Goal: Task Accomplishment & Management: Complete application form

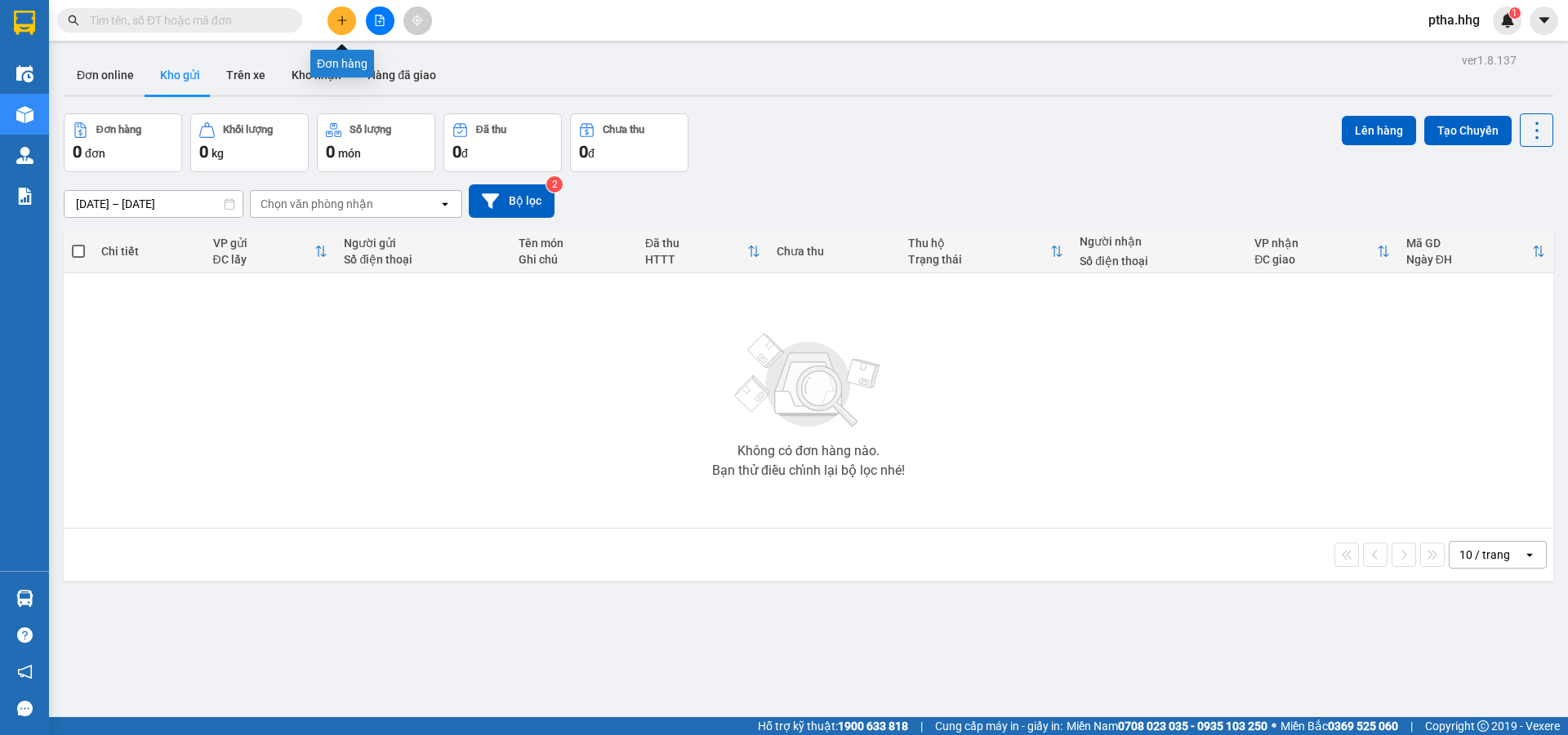
click at [340, 32] on button at bounding box center [342, 21] width 28 height 28
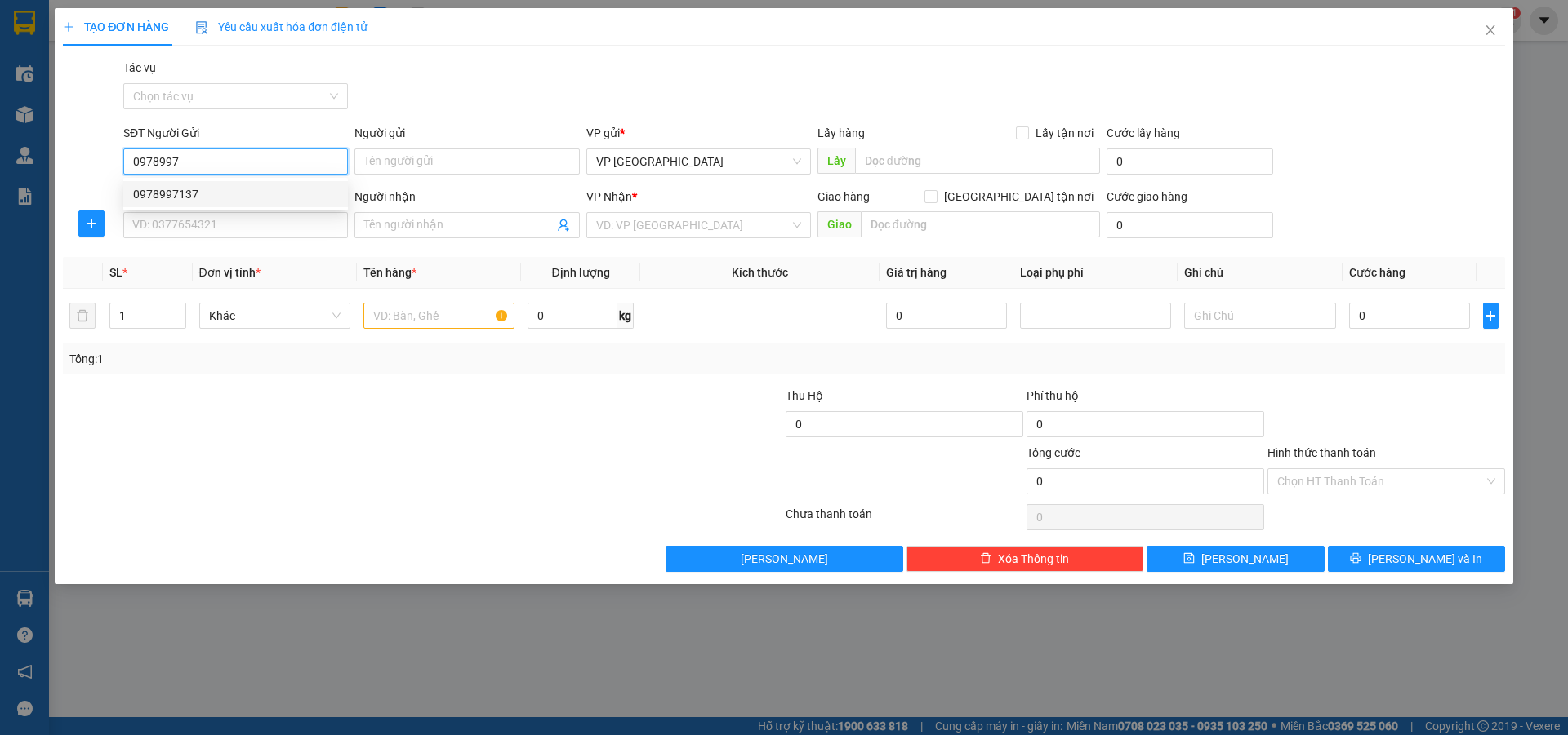
click at [177, 196] on div "0978997137" at bounding box center [235, 195] width 205 height 18
type input "0978997137"
click at [177, 217] on input "SĐT Người Nhận" at bounding box center [235, 224] width 225 height 26
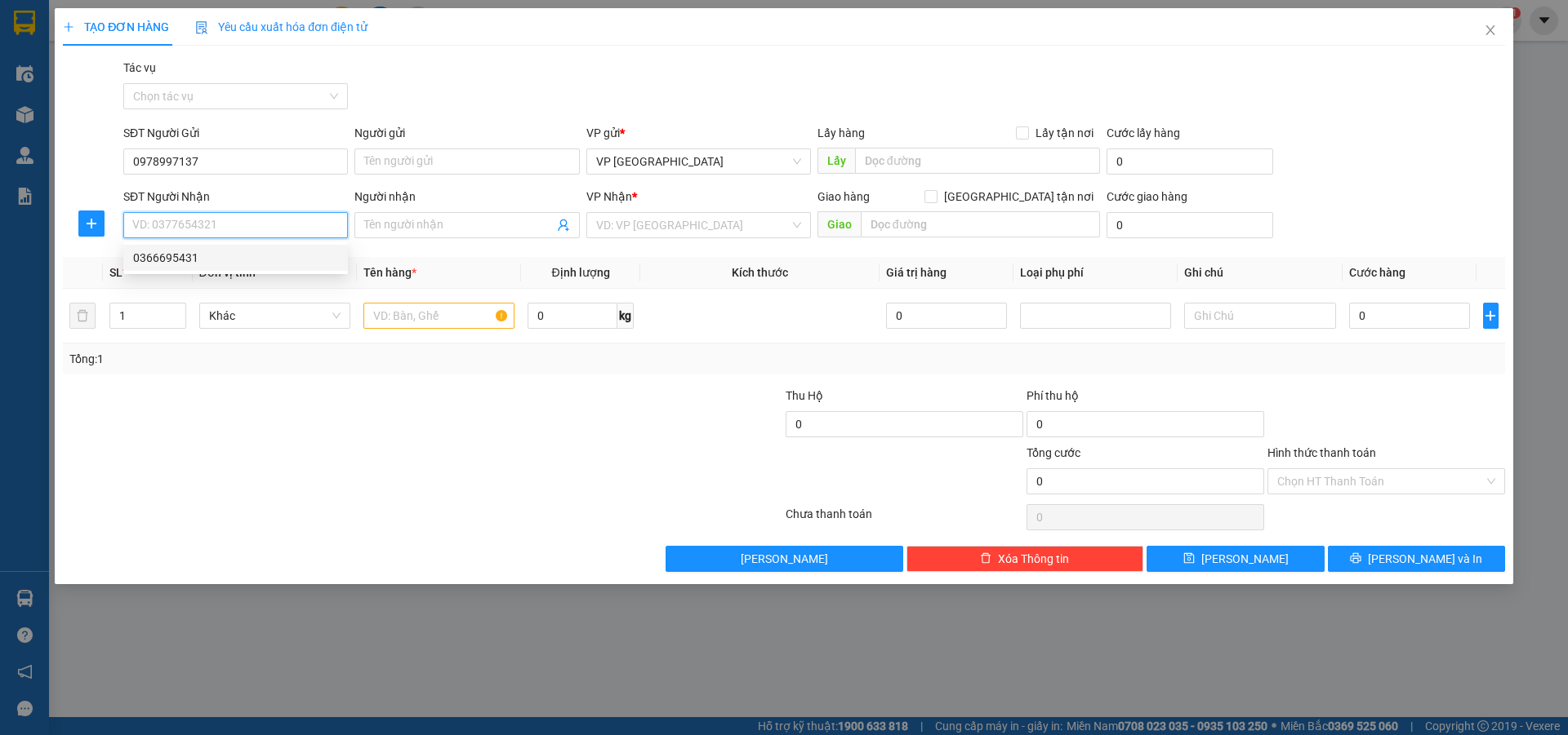
click at [176, 254] on div "0366695431" at bounding box center [235, 258] width 205 height 18
type input "0366695431"
click at [423, 316] on input "text" at bounding box center [439, 315] width 151 height 26
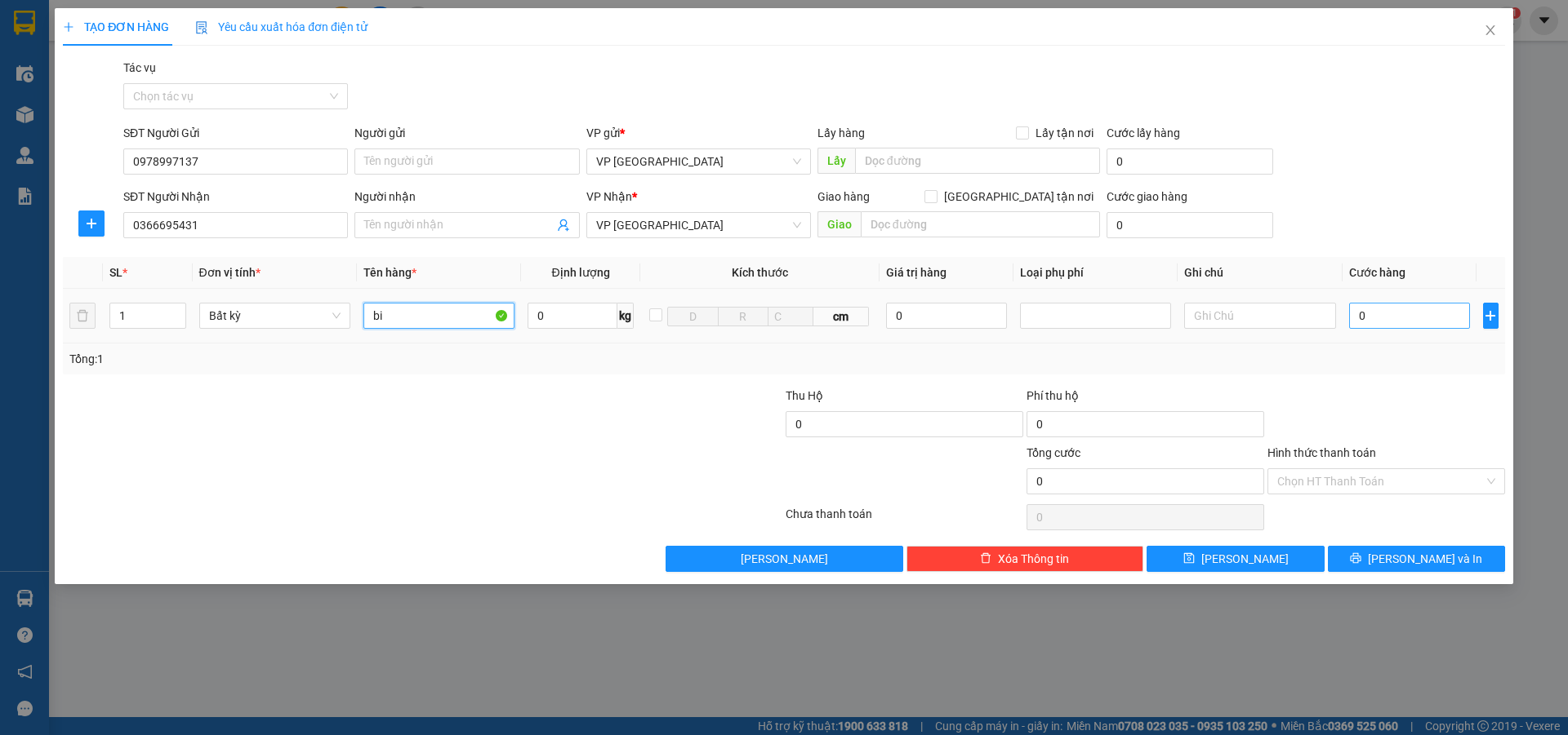
type input "bi"
click at [1381, 318] on input "0" at bounding box center [1410, 315] width 121 height 26
type input "5"
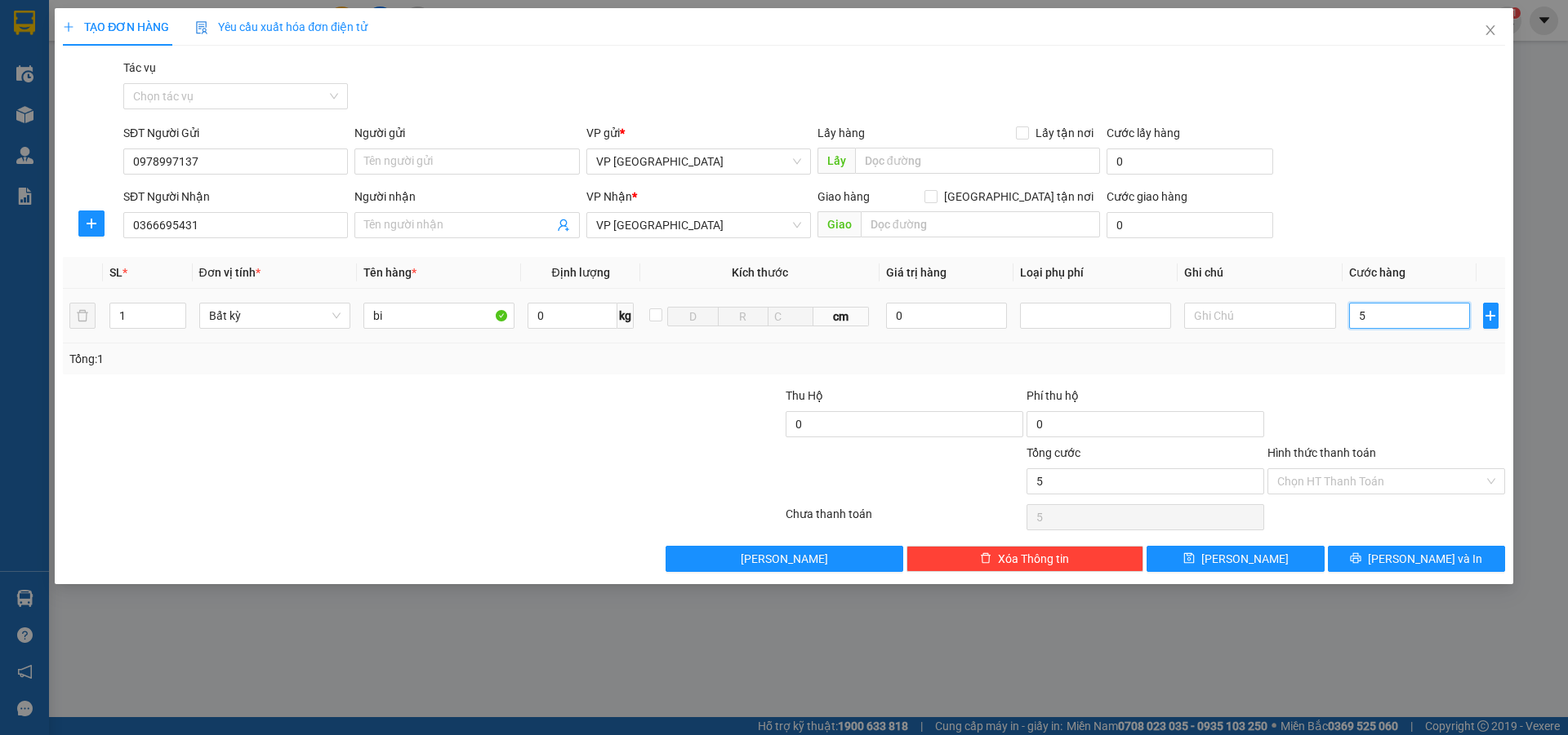
type input "50"
type input "500"
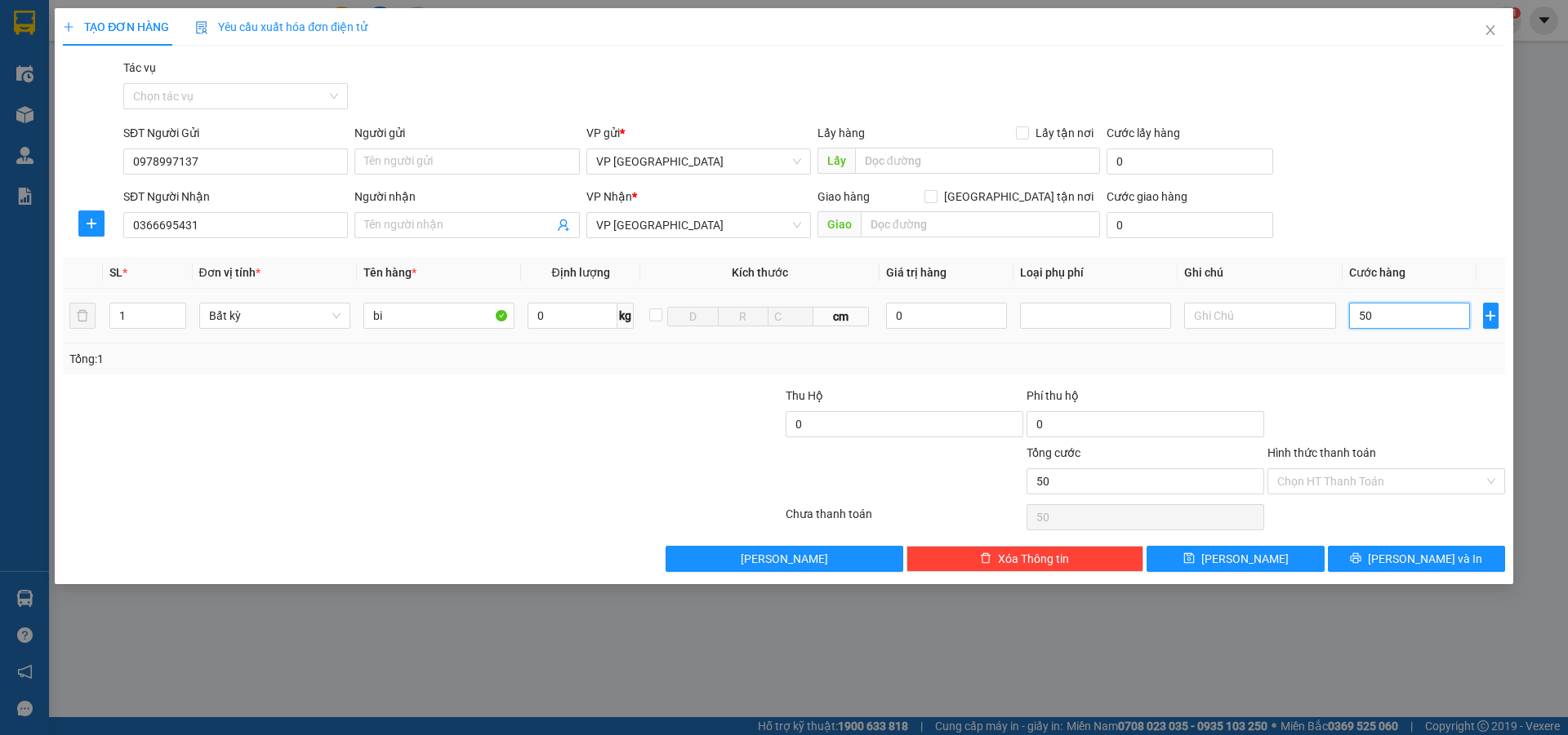
type input "500"
type input "5.000"
type input "50.000"
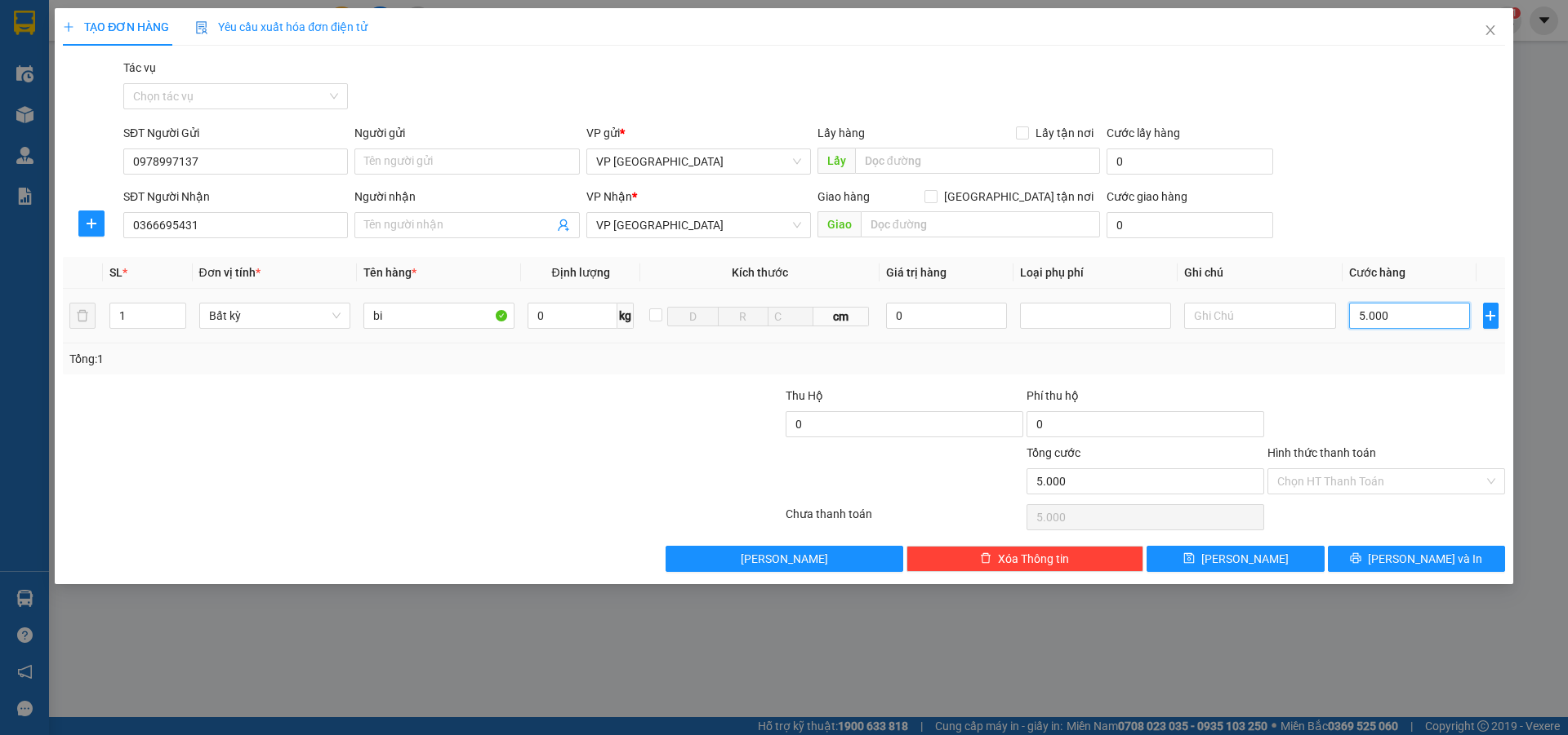
type input "50.000"
click at [1325, 488] on input "Hình thức thanh toán" at bounding box center [1380, 481] width 206 height 24
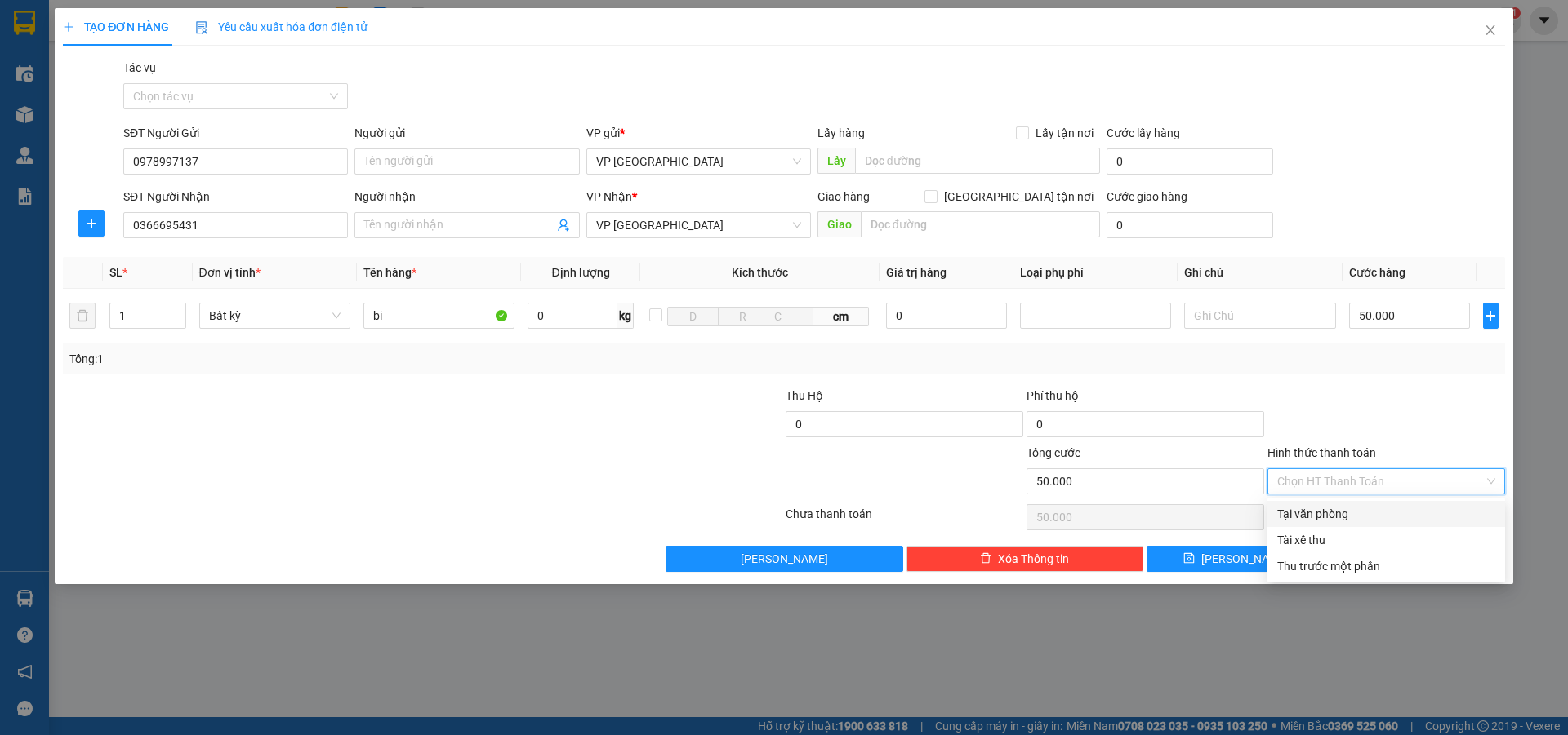
click at [1328, 514] on div "Tại văn phòng" at bounding box center [1386, 515] width 218 height 18
type input "0"
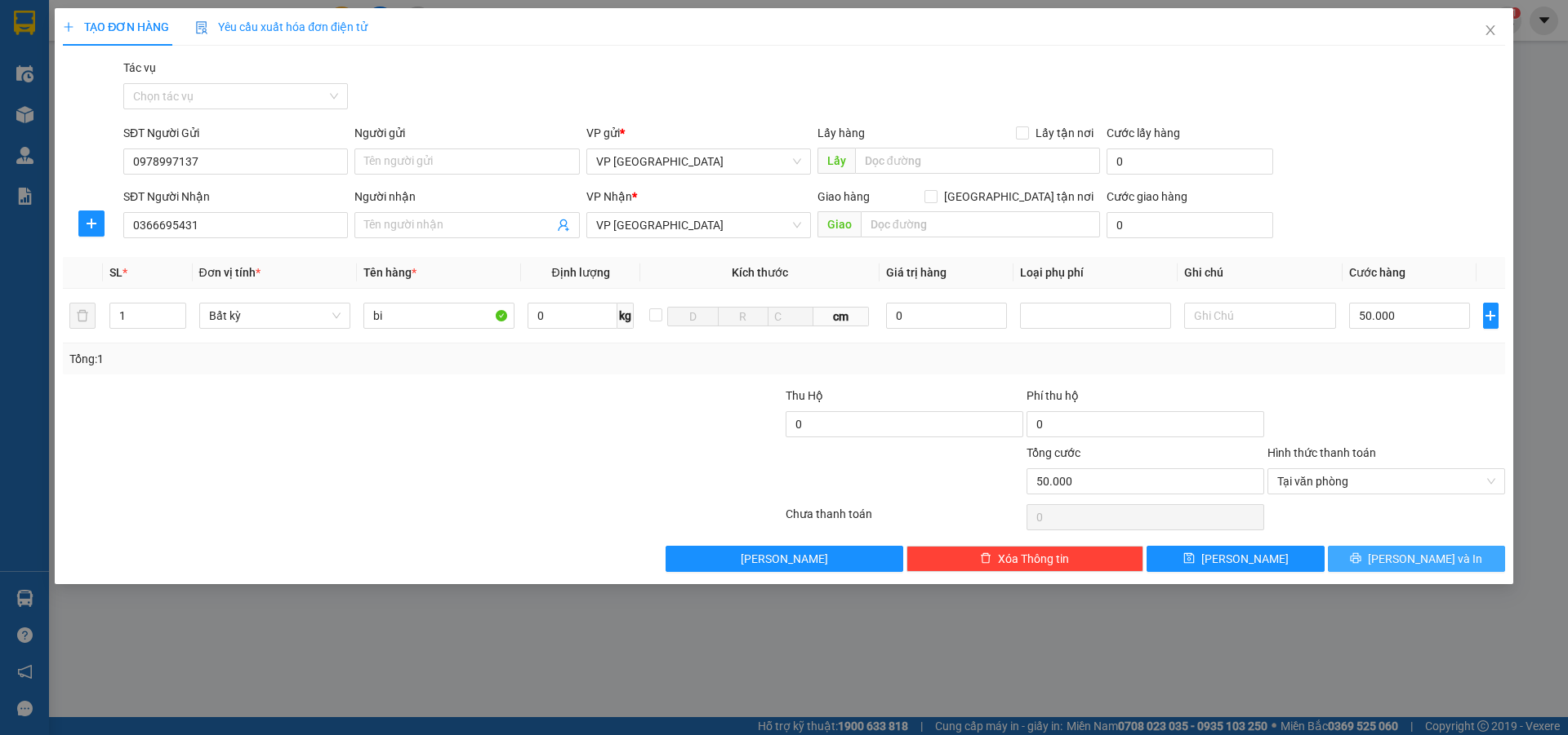
click at [1397, 555] on button "[PERSON_NAME] và In" at bounding box center [1416, 559] width 177 height 26
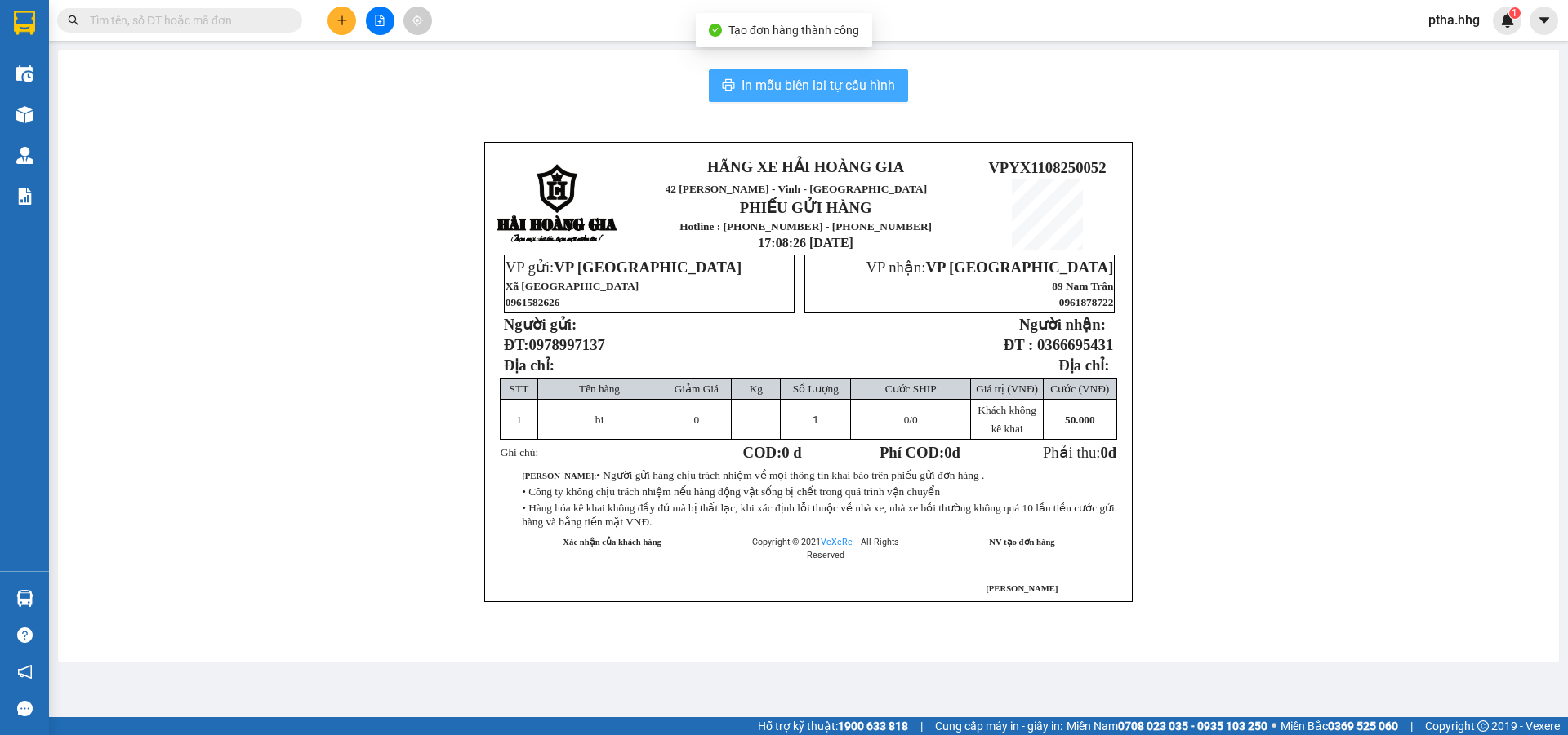
click at [792, 90] on span "In mẫu biên lai tự cấu hình" at bounding box center [818, 85] width 154 height 21
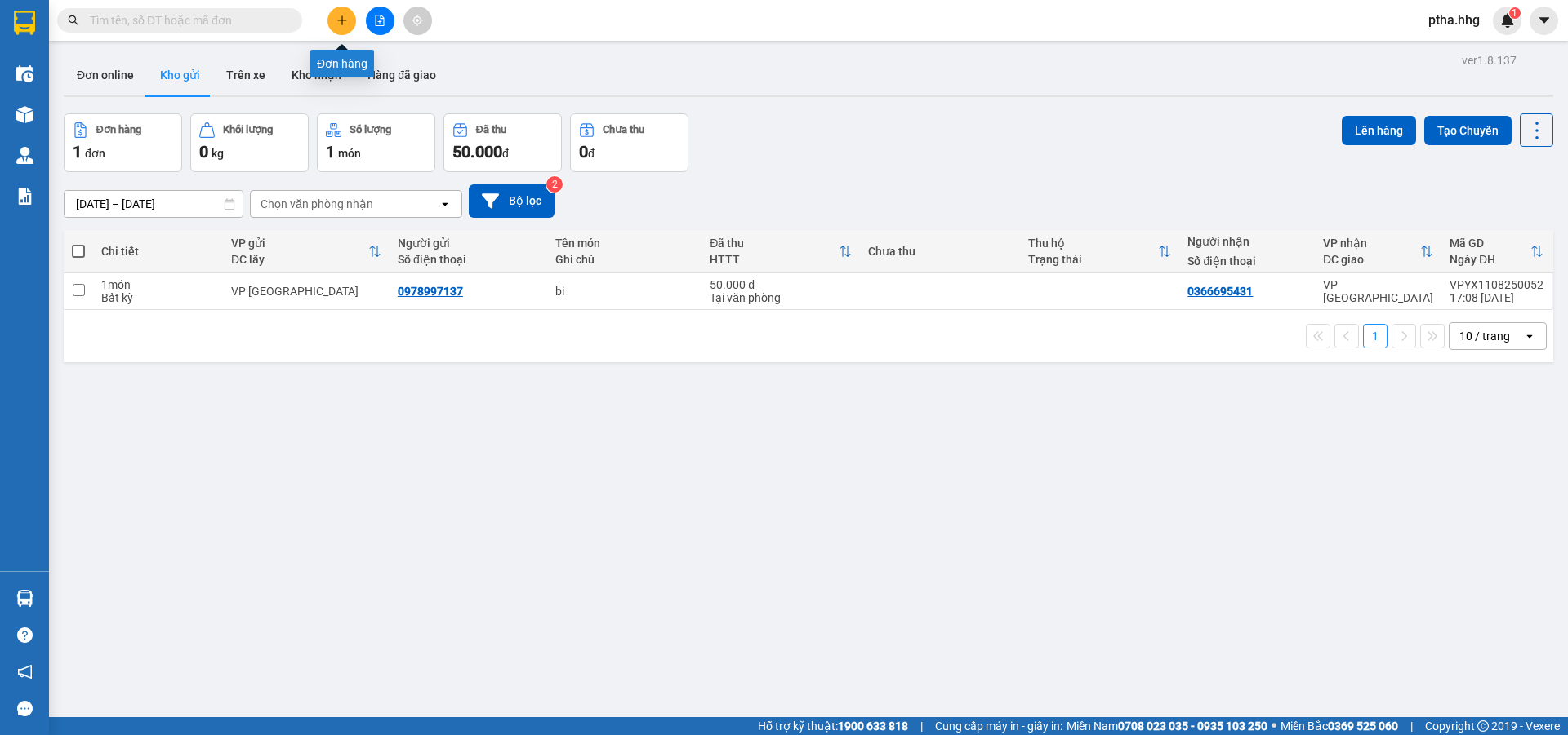
click at [347, 22] on icon "plus" at bounding box center [342, 21] width 12 height 12
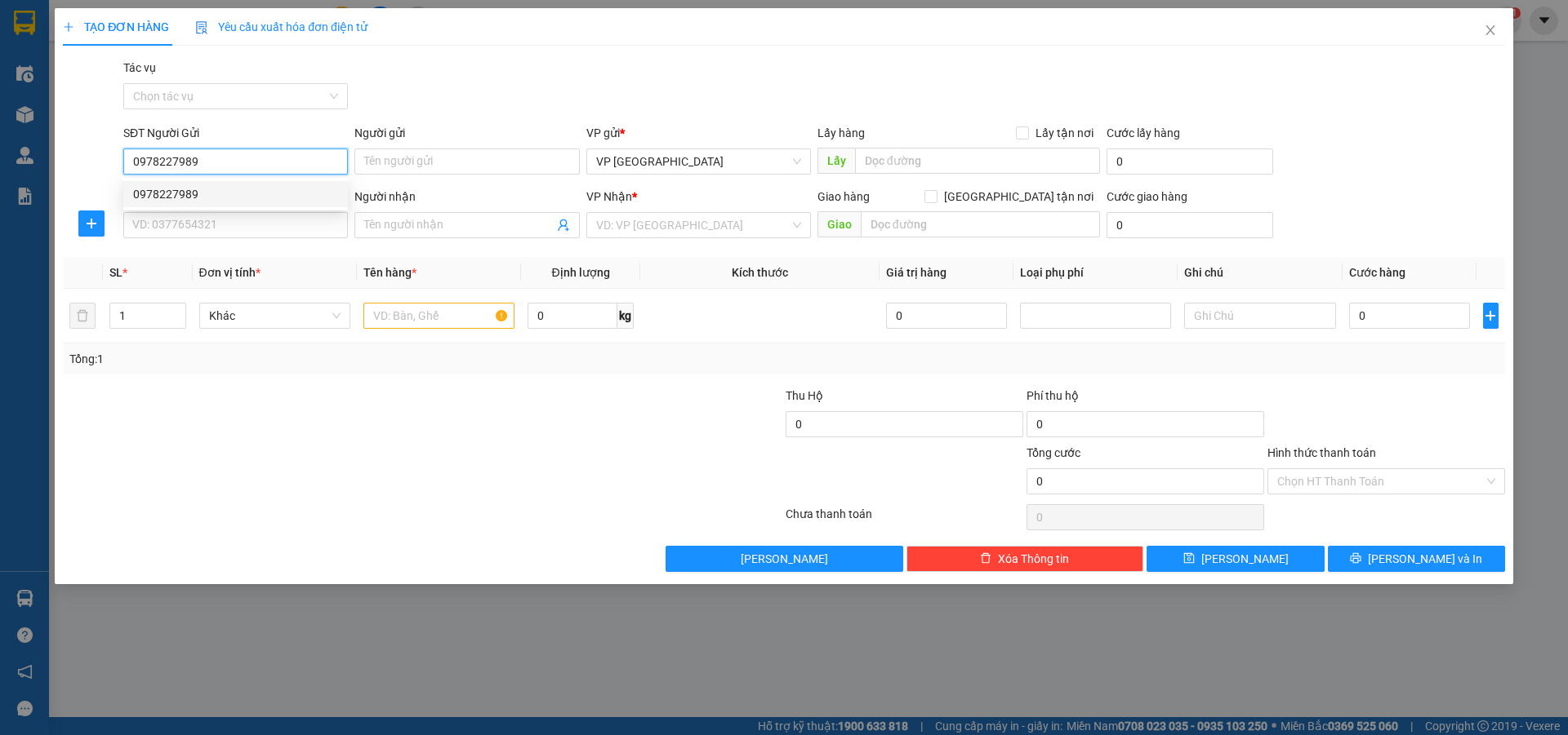
click at [161, 200] on div "0978227989" at bounding box center [235, 195] width 205 height 18
type input "0978227989"
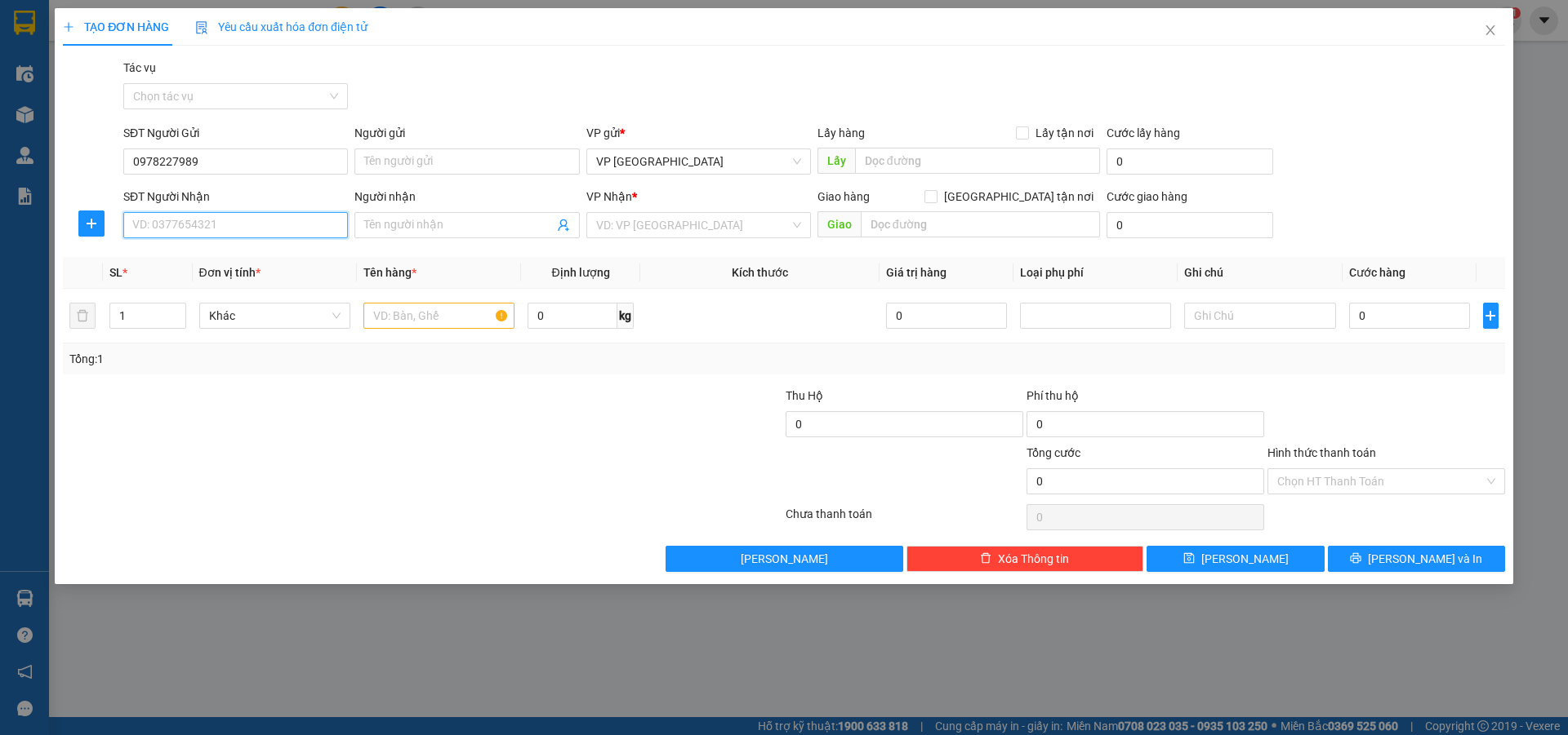
click at [188, 232] on input "SĐT Người Nhận" at bounding box center [235, 224] width 225 height 26
click at [190, 261] on div "0354775205" at bounding box center [235, 258] width 205 height 18
type input "0354775205"
click at [388, 319] on input "text" at bounding box center [439, 315] width 151 height 26
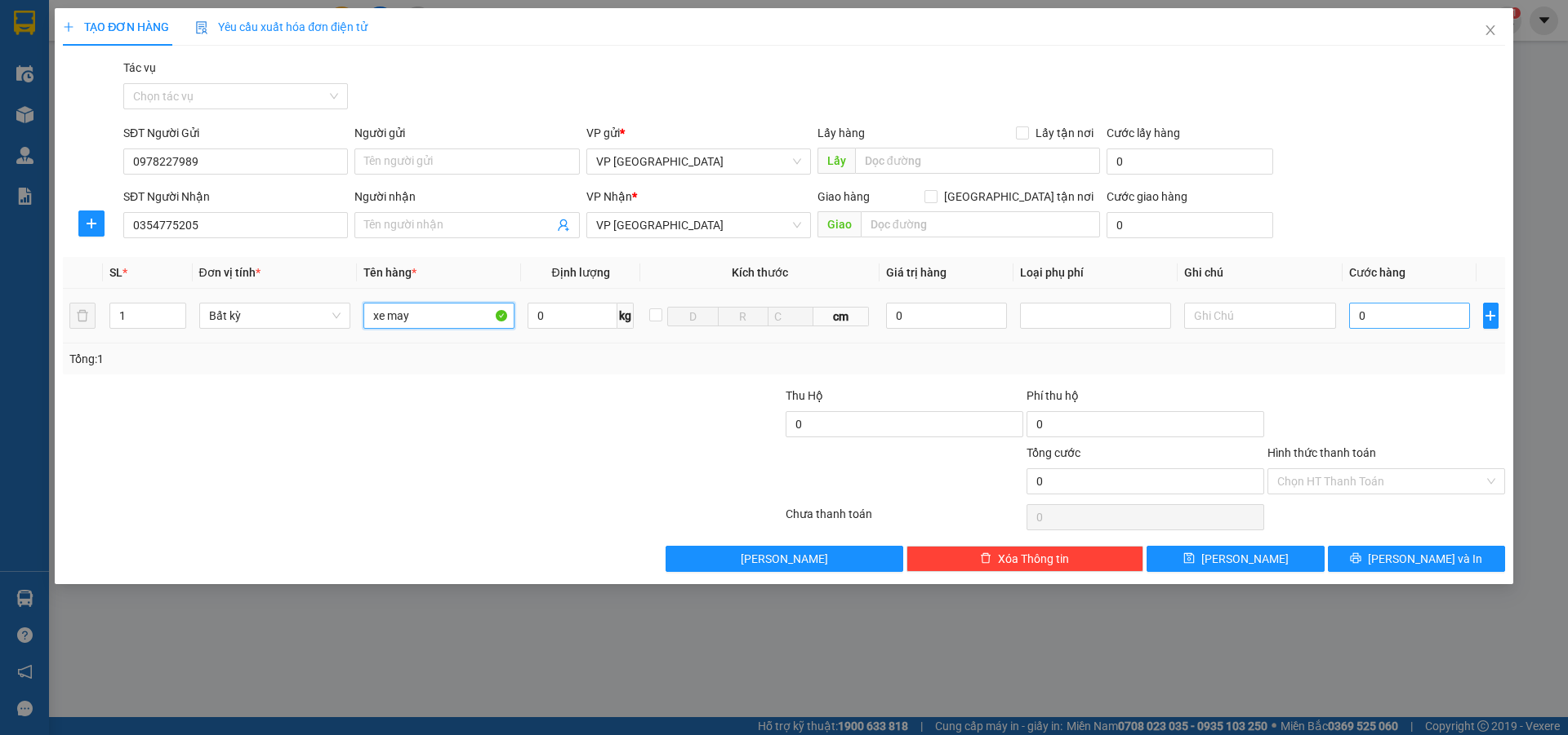
type input "xe may"
click at [1392, 313] on input "0" at bounding box center [1410, 315] width 121 height 26
type input "4"
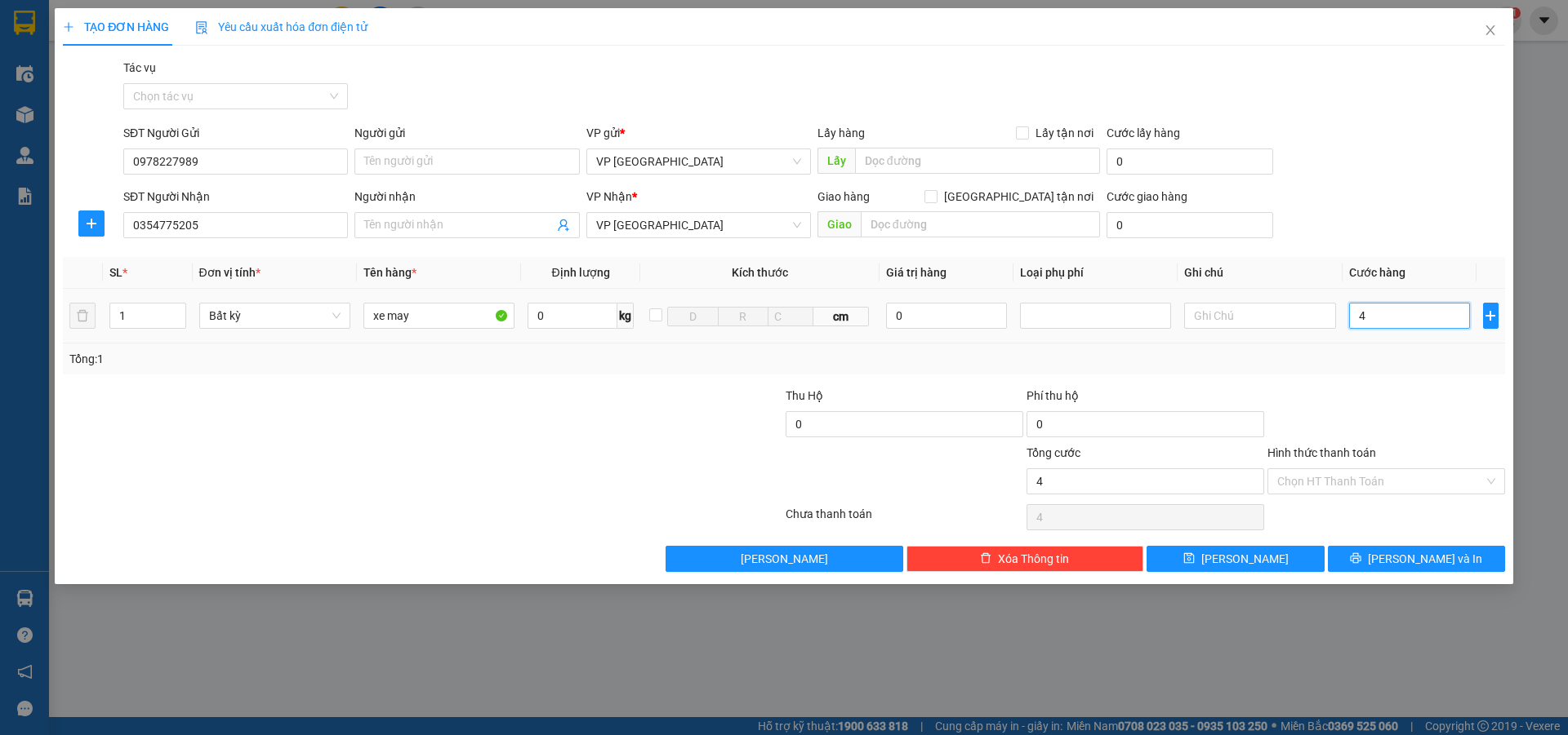
type input "45"
type input "450"
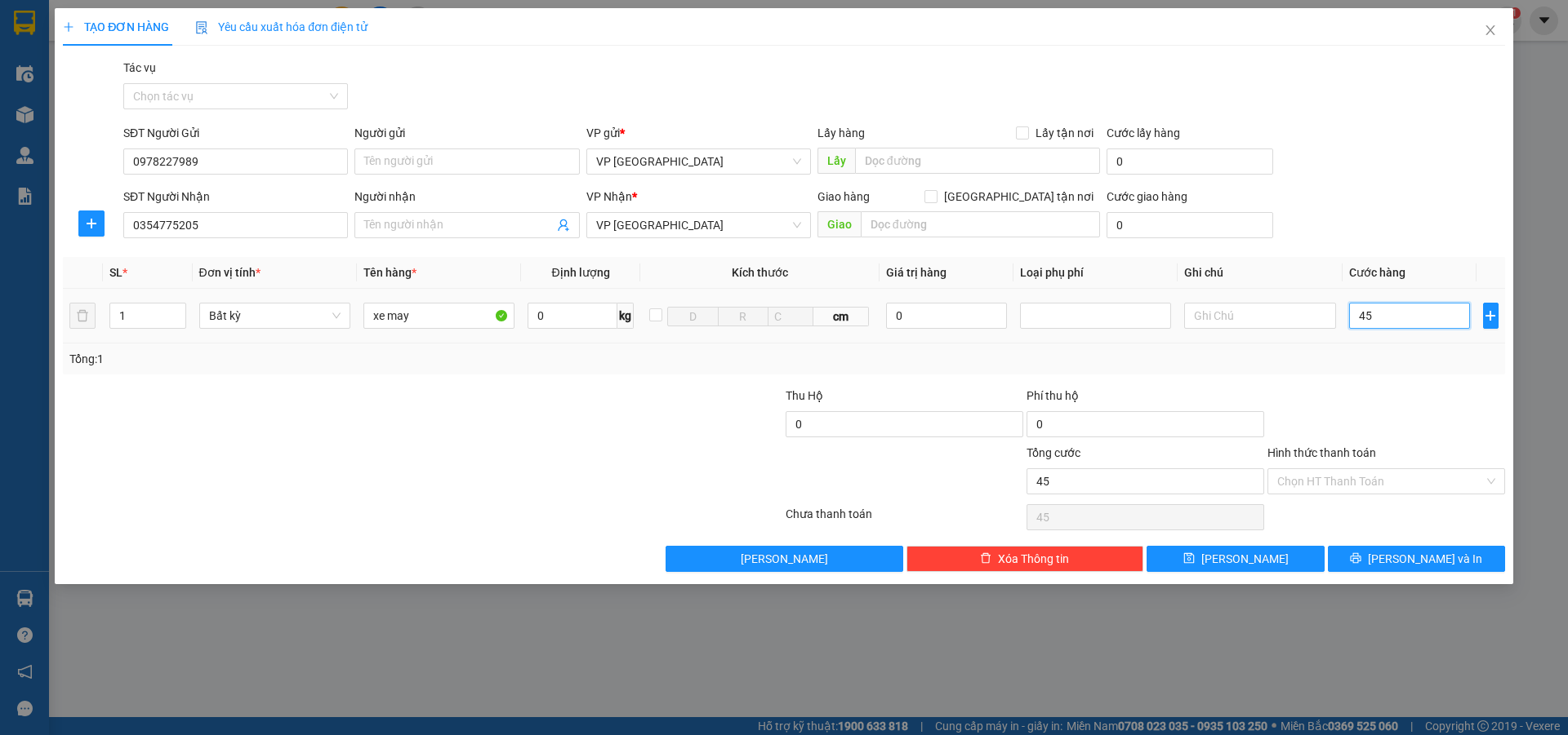
type input "450"
type input "4.500"
type input "45.000"
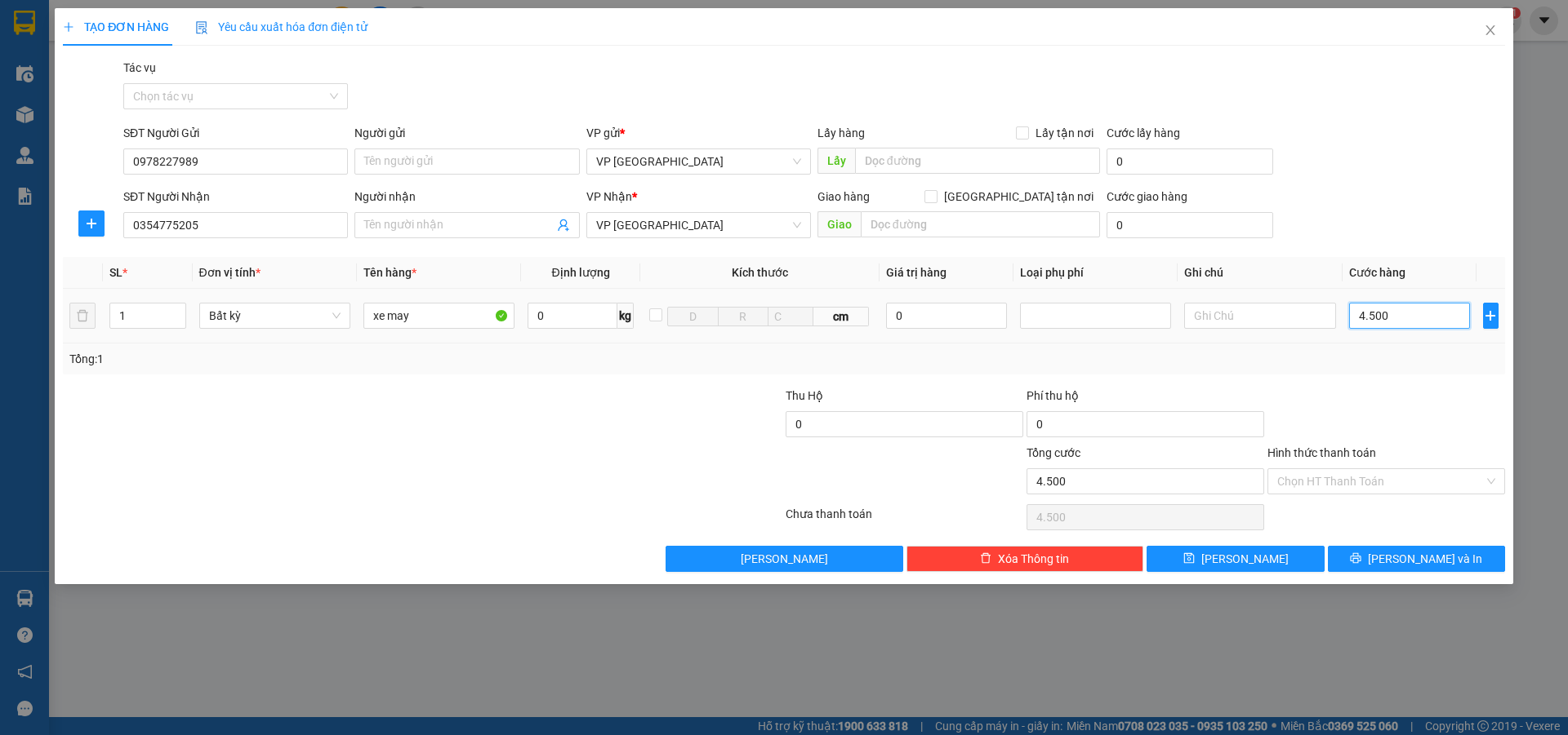
type input "45.000"
type input "450.000"
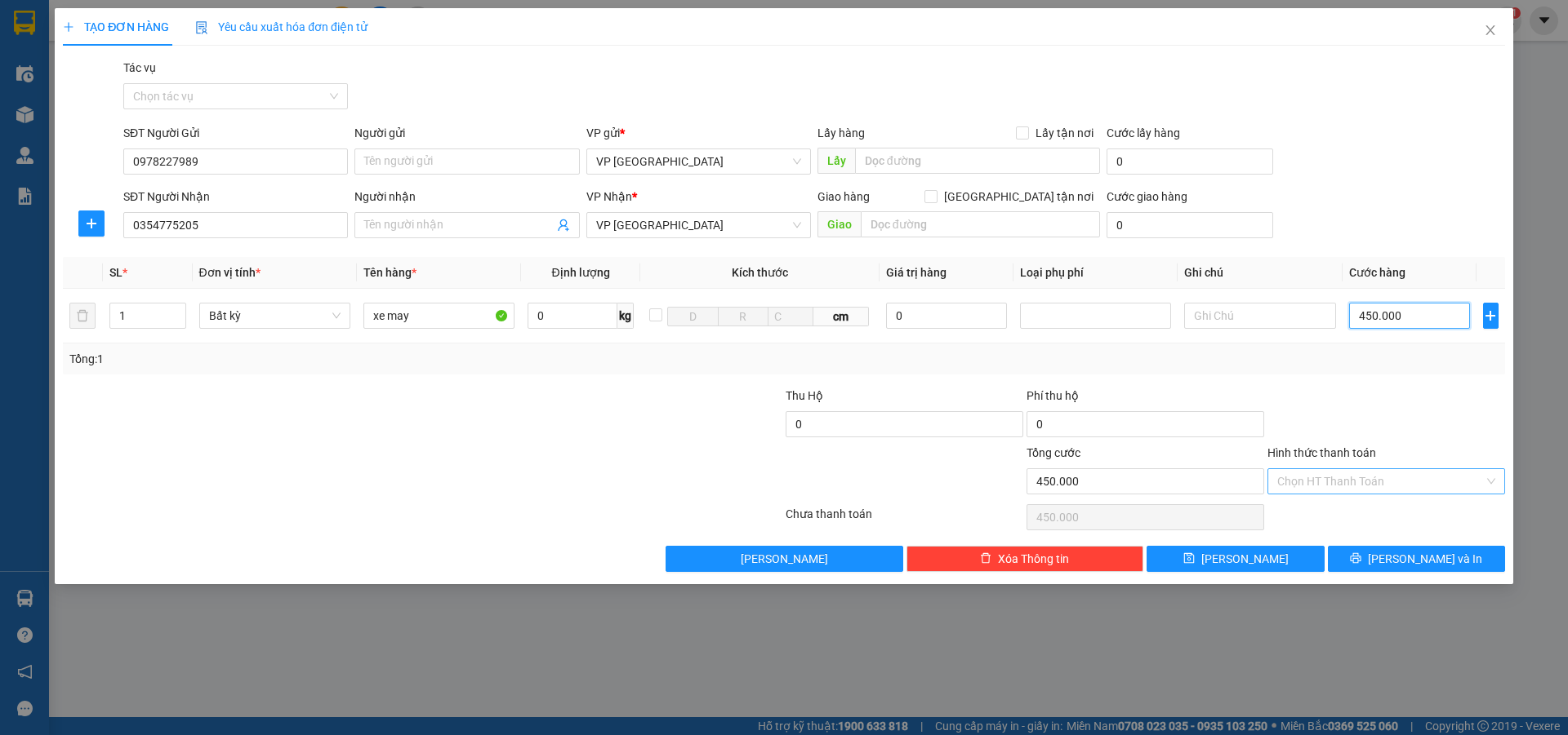
type input "450.000"
click at [1313, 480] on input "Hình thức thanh toán" at bounding box center [1380, 481] width 206 height 24
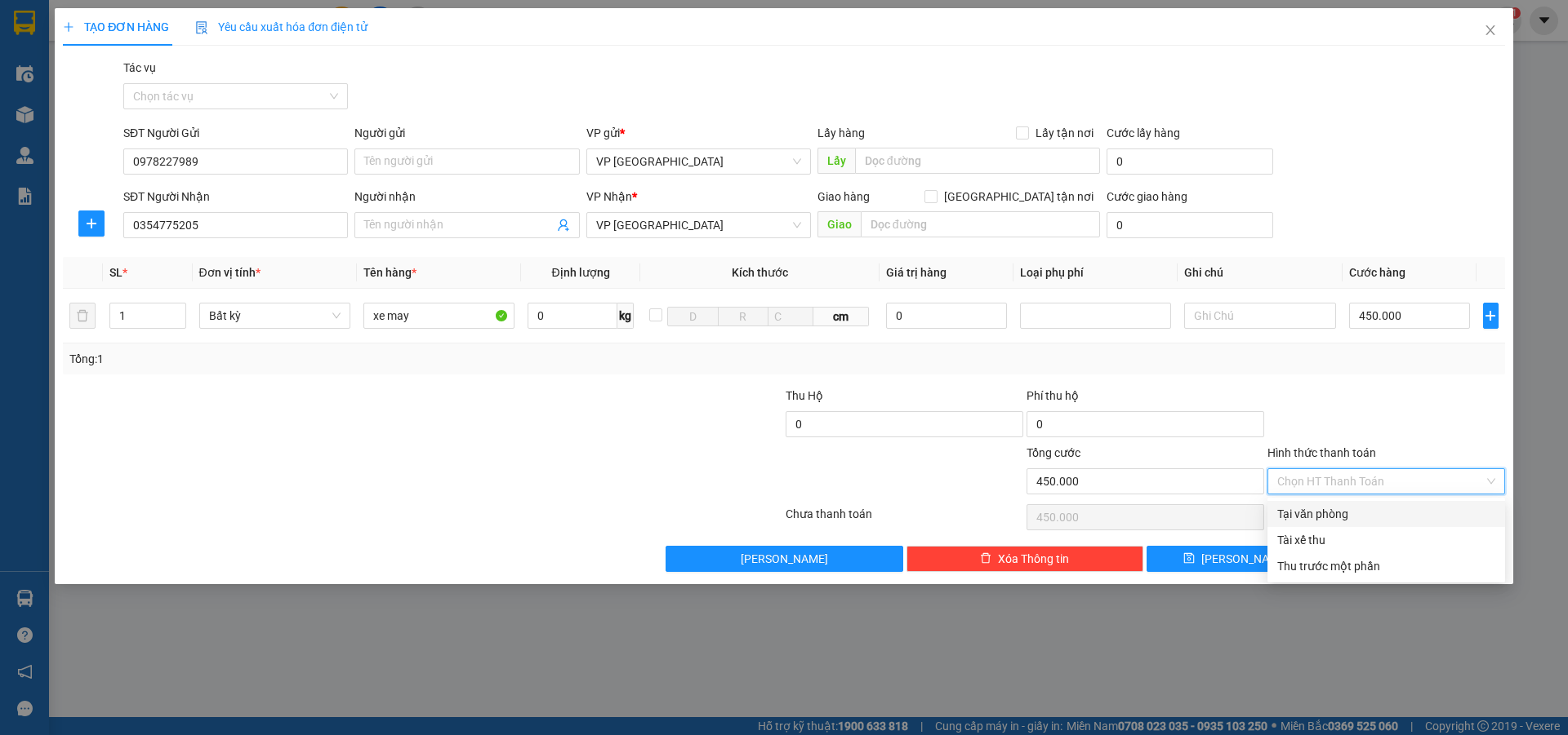
click at [1329, 511] on div "Tại văn phòng" at bounding box center [1386, 515] width 218 height 18
type input "0"
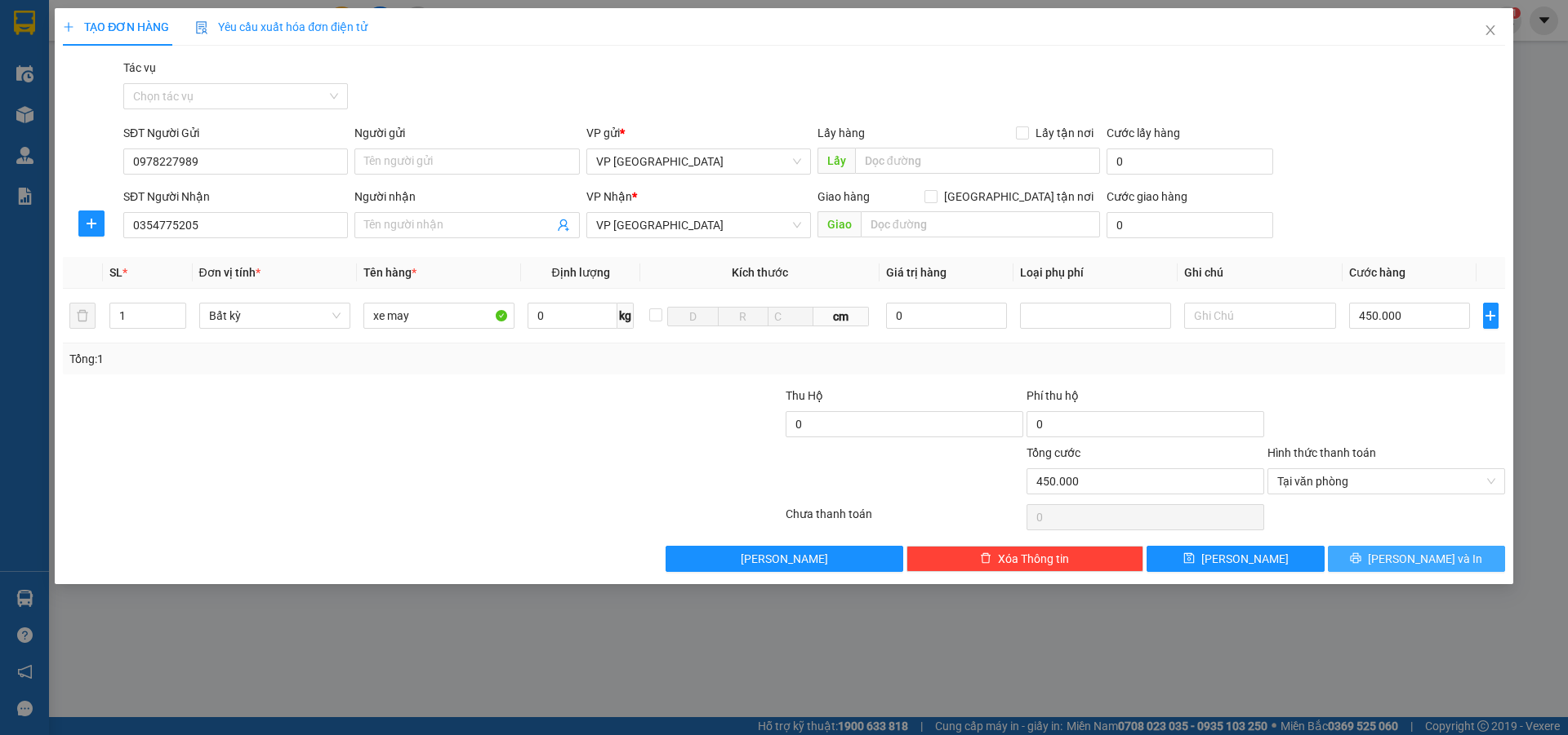
click at [1398, 555] on button "[PERSON_NAME] và In" at bounding box center [1416, 559] width 177 height 26
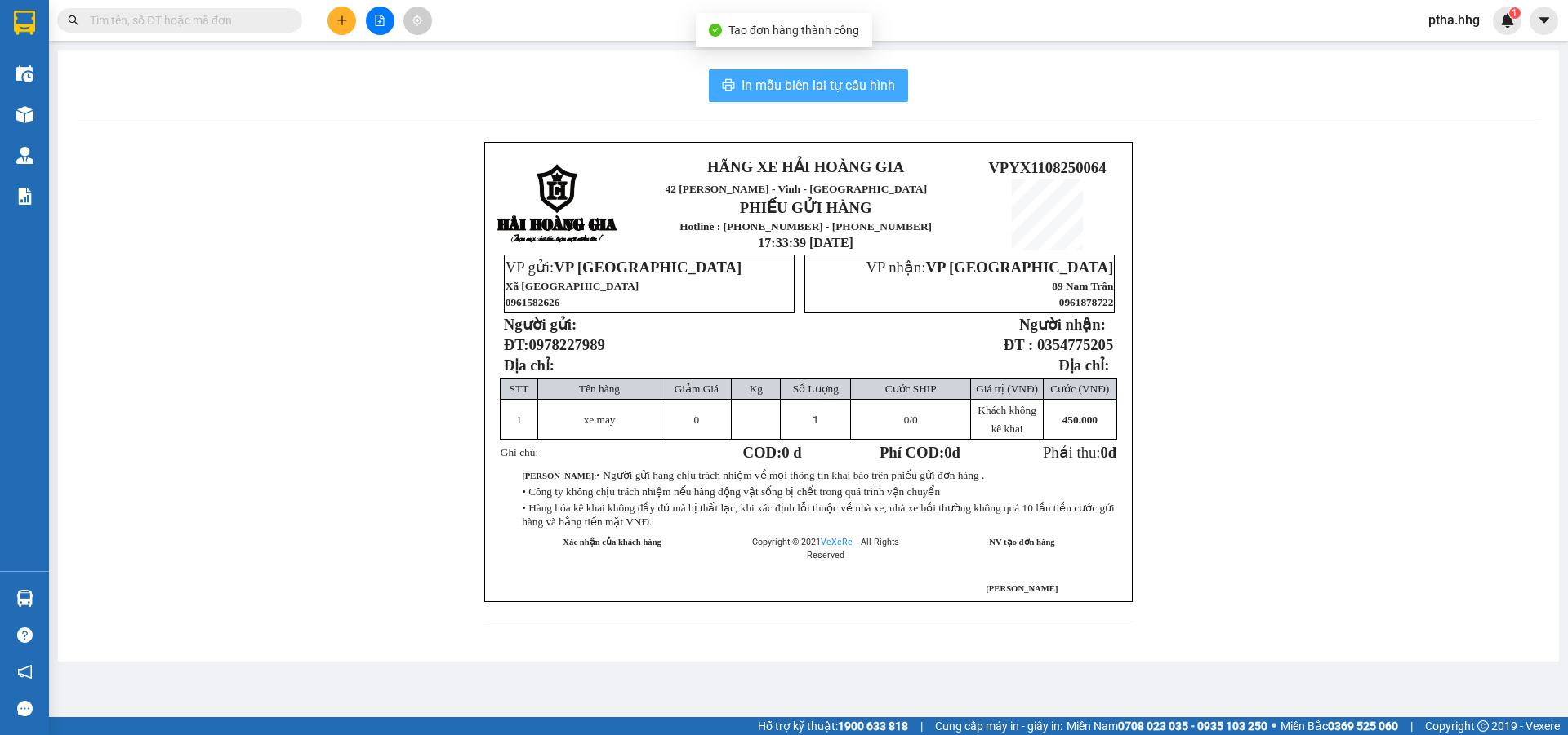
click at [854, 81] on span "In mẫu biên lai tự cấu hình" at bounding box center [818, 85] width 154 height 21
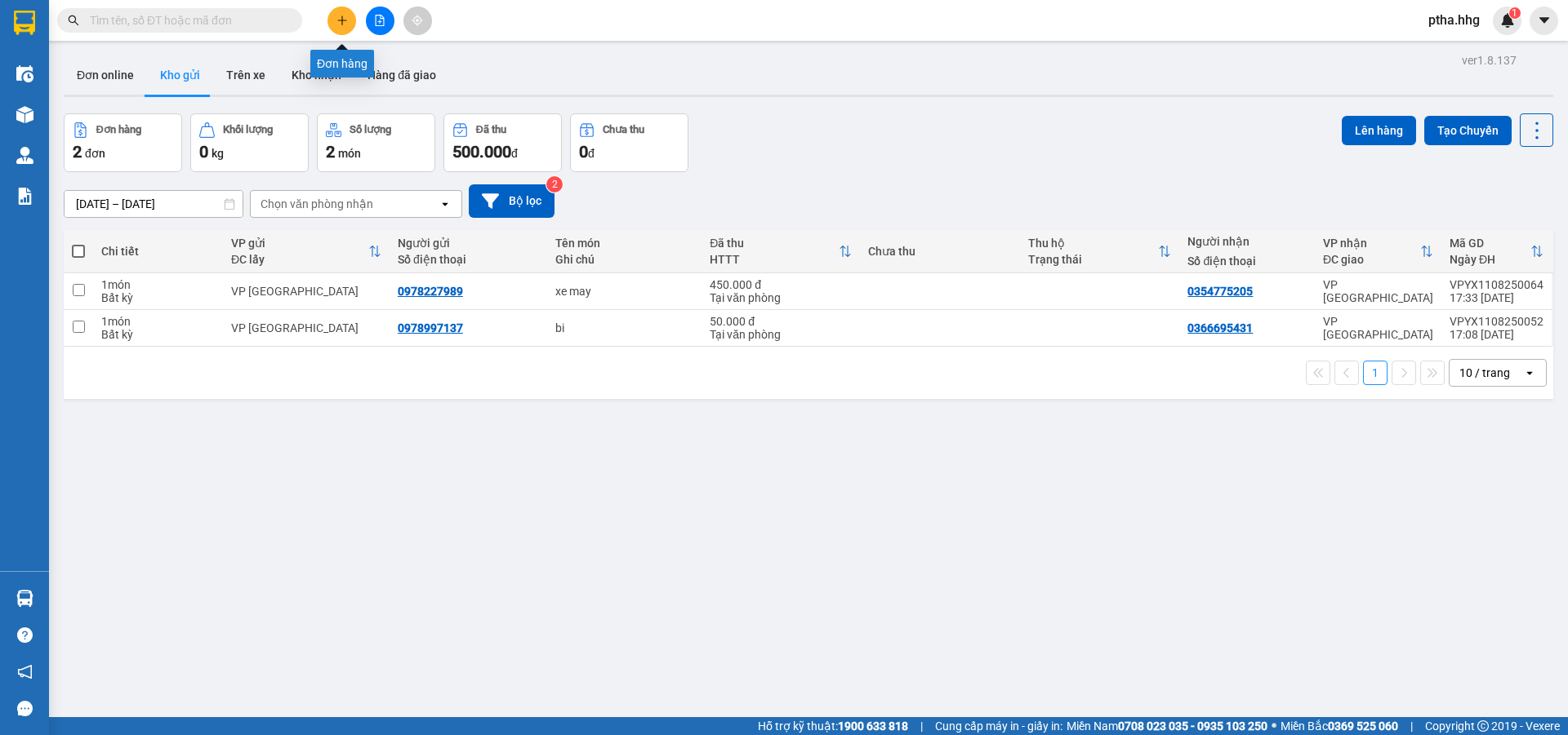
click at [334, 22] on button at bounding box center [342, 21] width 28 height 28
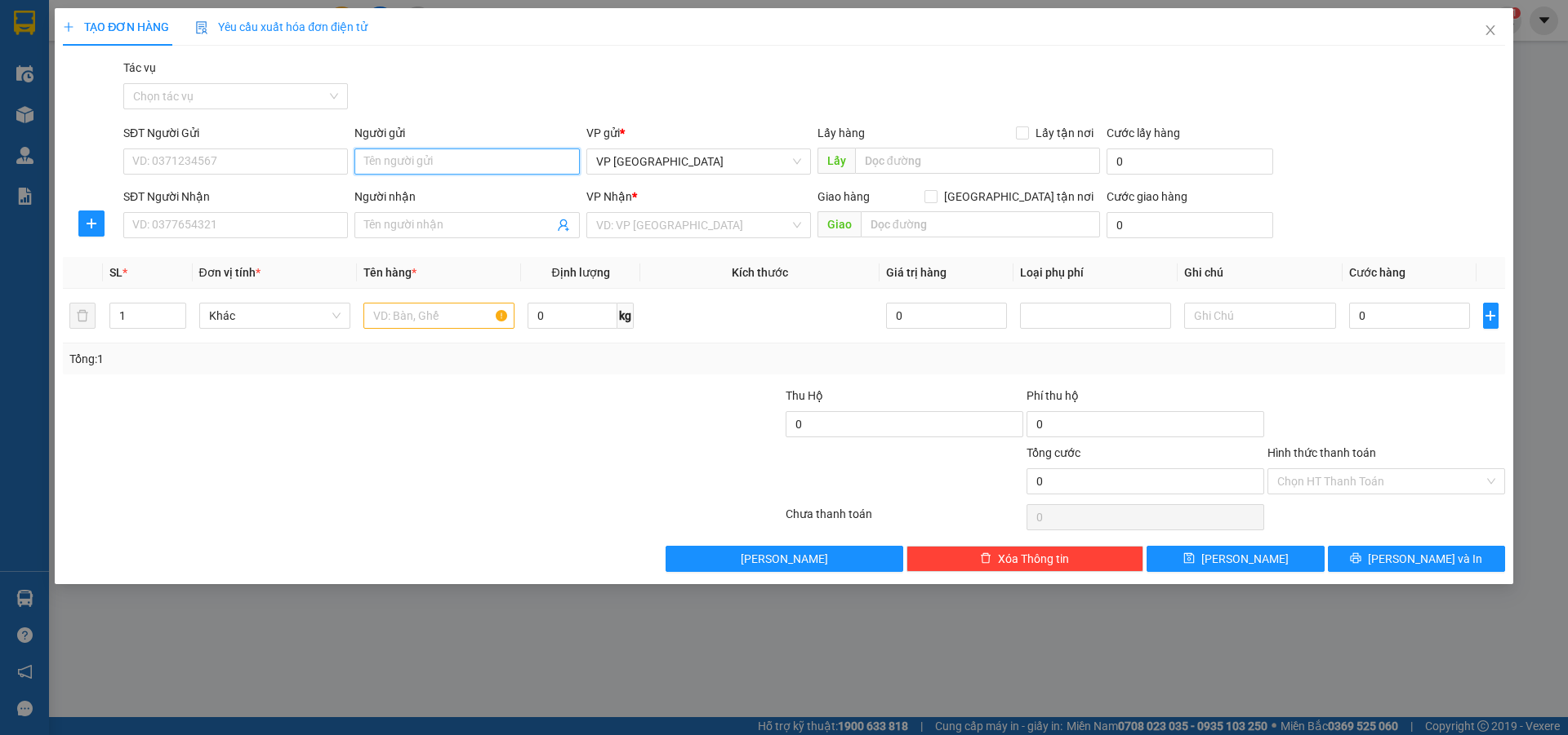
click at [410, 158] on input "Người gửi" at bounding box center [467, 161] width 225 height 26
type input "bac can"
click at [403, 221] on div "Bác Cận - 0389740529" at bounding box center [467, 220] width 205 height 18
type input "0389740529"
type input "Bác Cận"
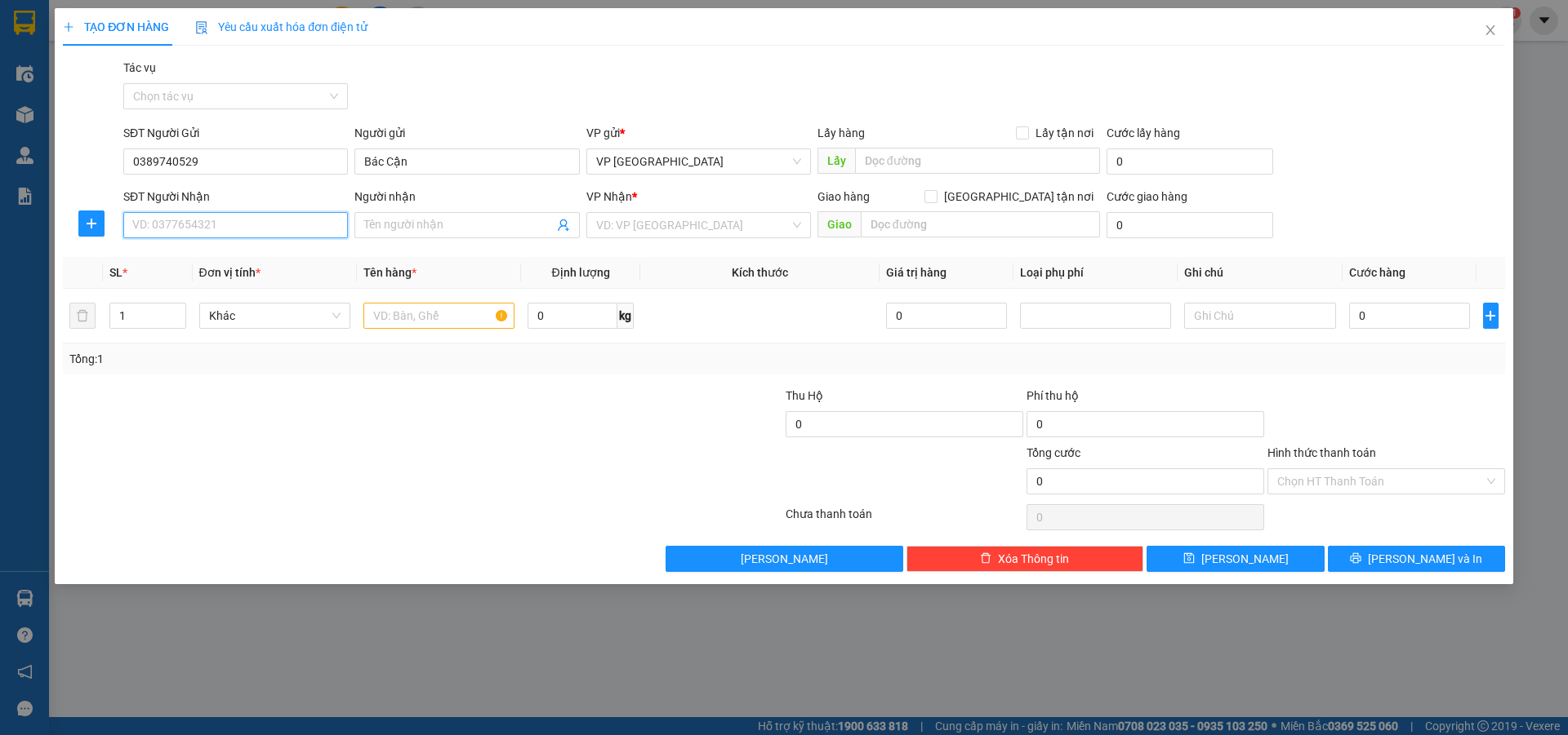
click at [329, 232] on input "SĐT Người Nhận" at bounding box center [235, 224] width 225 height 26
click at [162, 283] on div "0972278493 - [PERSON_NAME]" at bounding box center [235, 284] width 205 height 18
type input "0972278493"
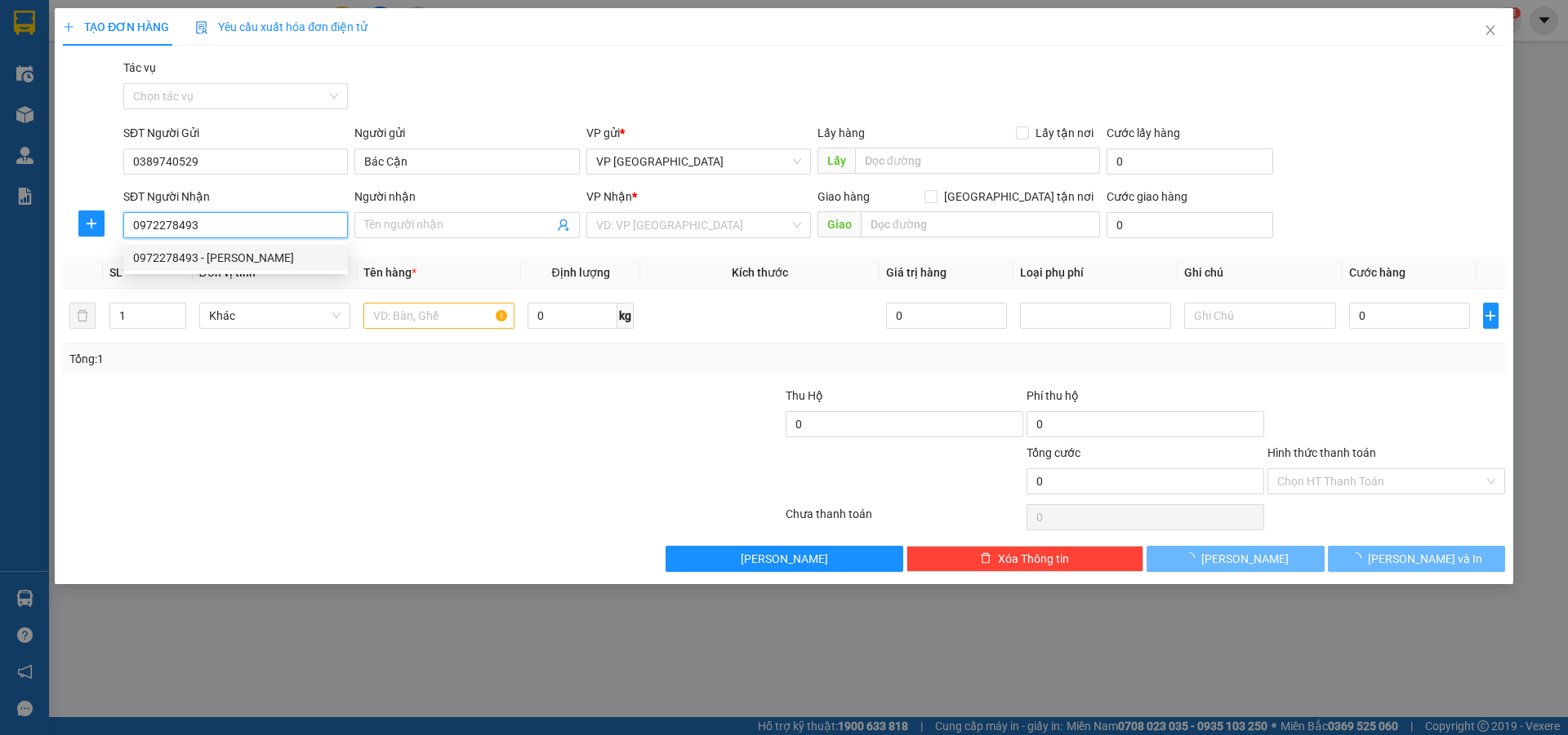
type input "[PERSON_NAME]"
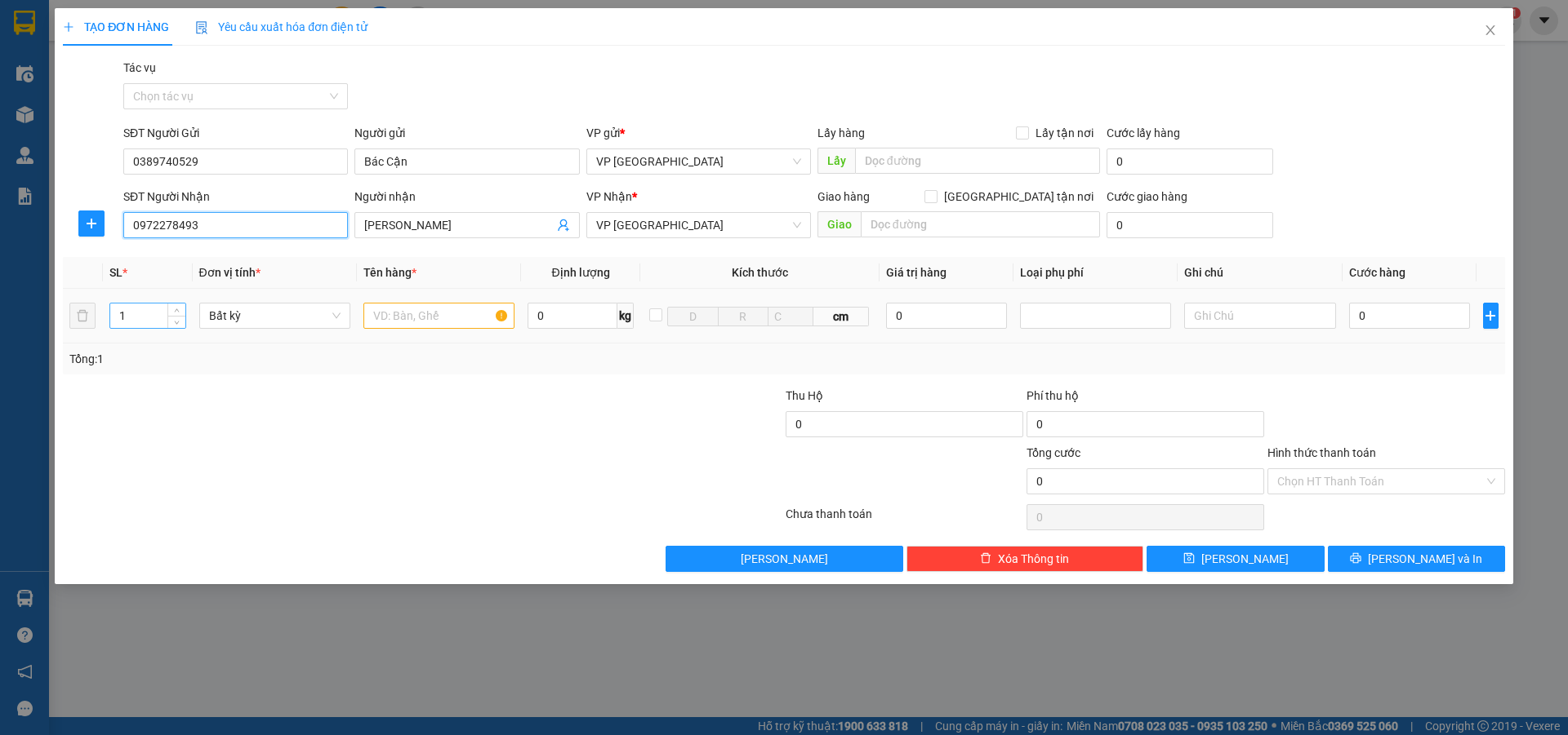
type input "0972278493"
click at [155, 309] on input "1" at bounding box center [148, 315] width 75 height 24
type input "2"
click at [402, 319] on input "text" at bounding box center [439, 315] width 151 height 26
type input "bi"
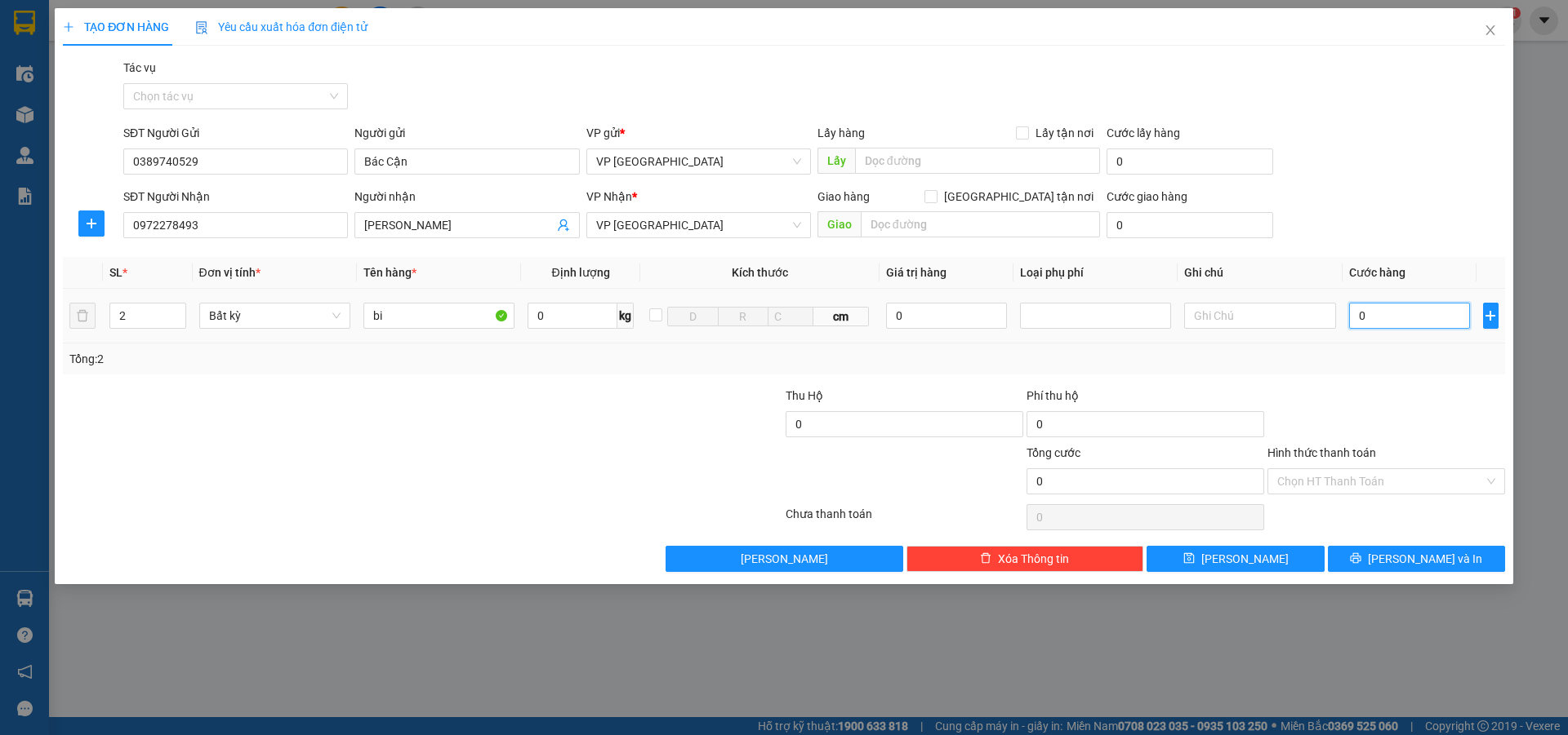
click at [1381, 314] on input "0" at bounding box center [1410, 315] width 121 height 26
type input "1"
type input "10"
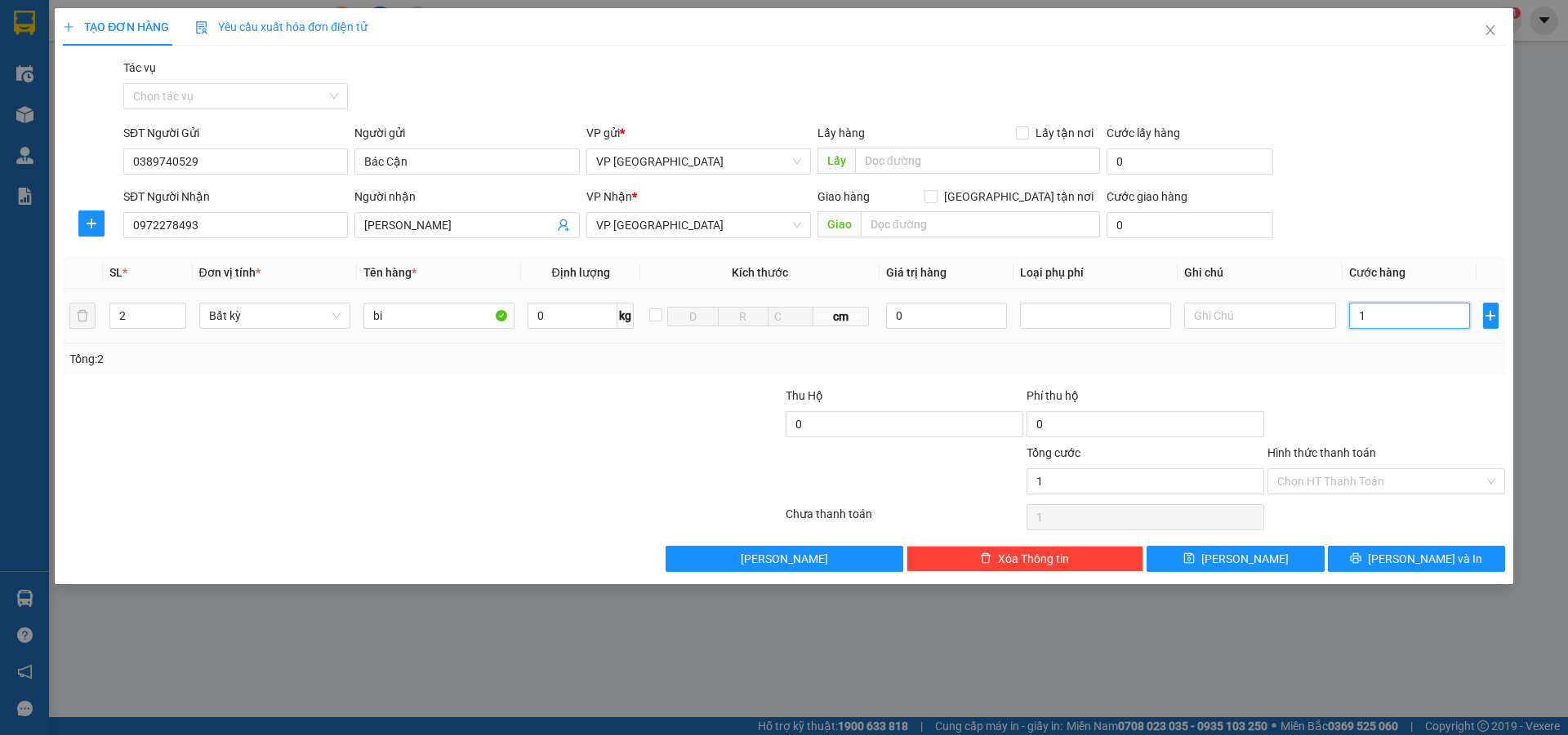
type input "10"
type input "100"
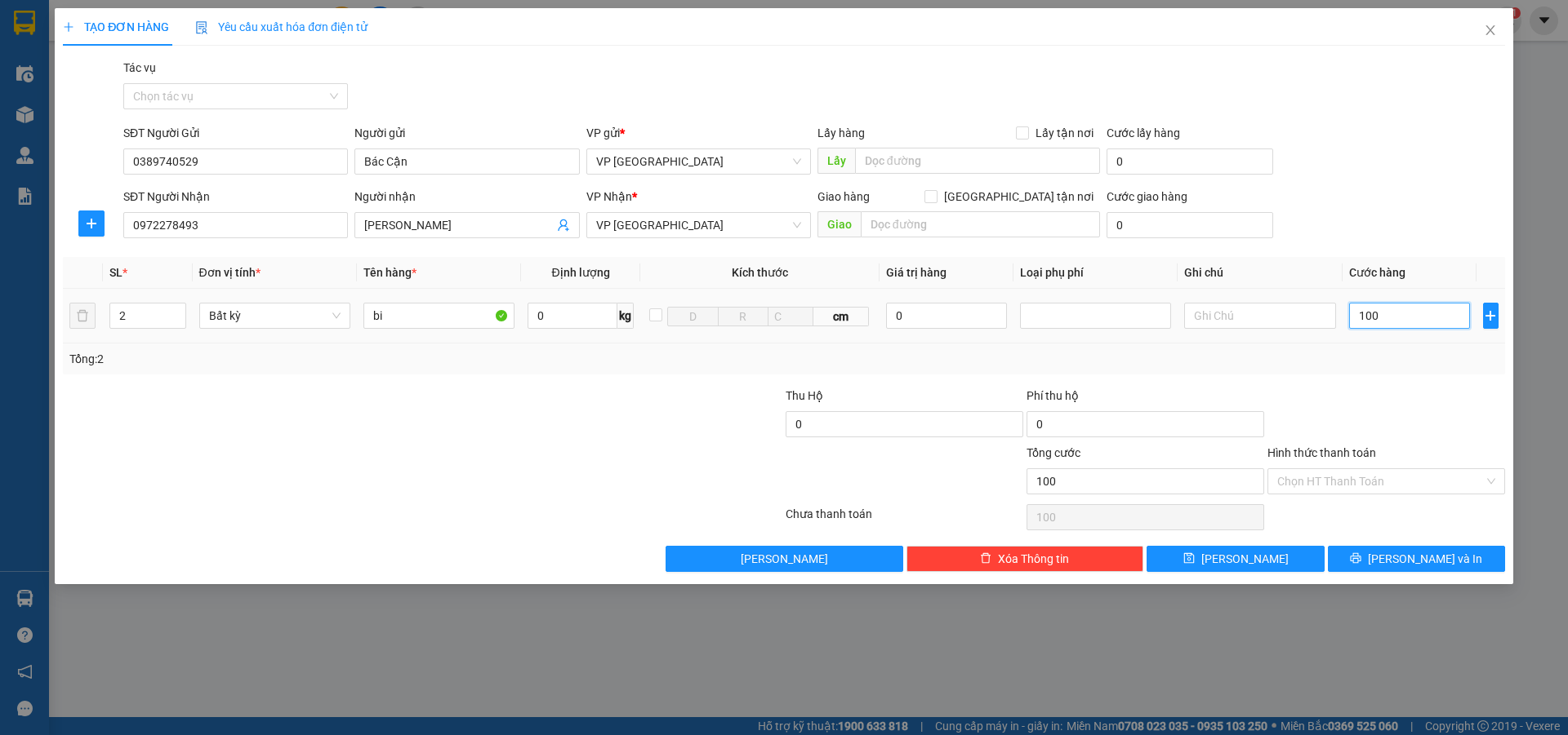
type input "1.000"
type input "10.000"
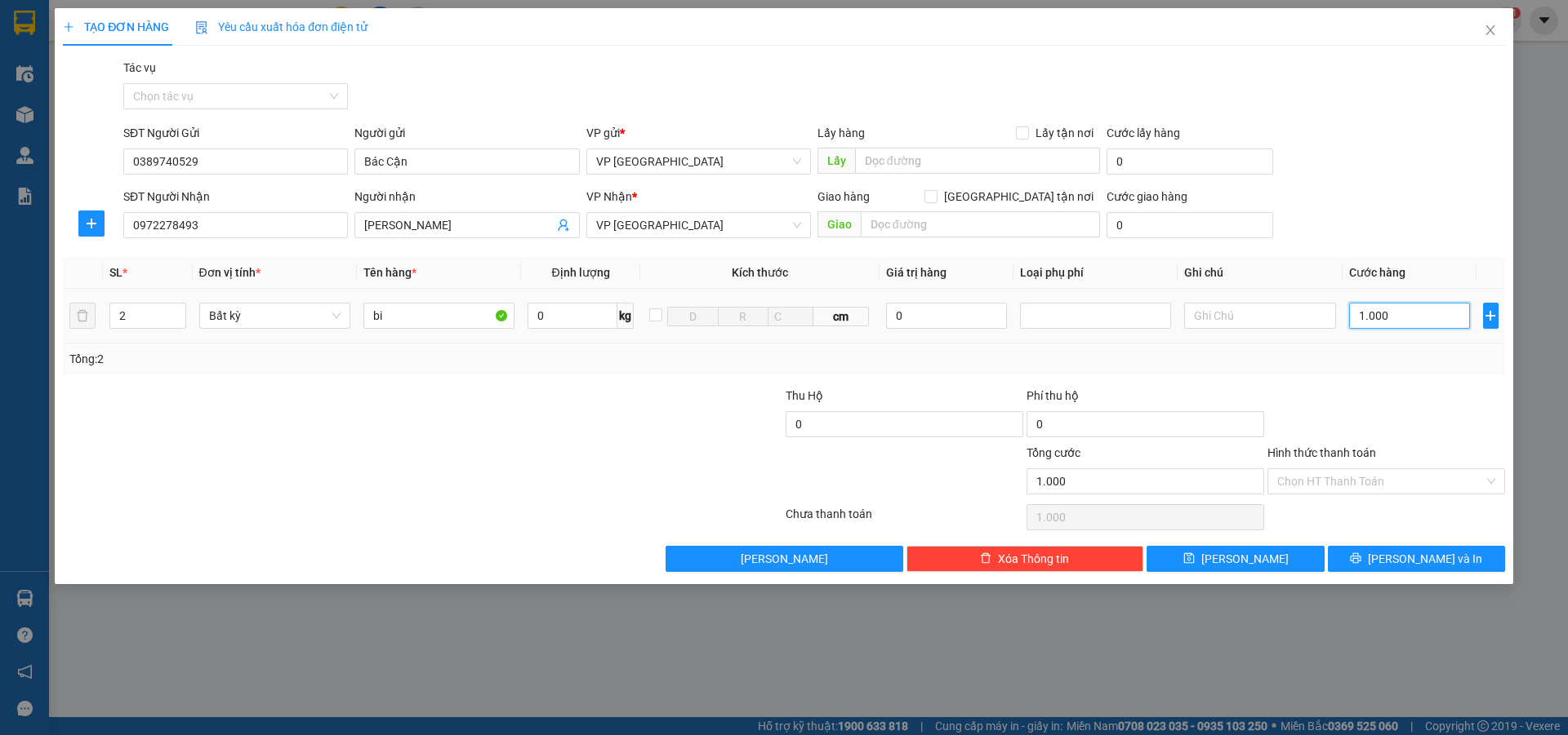
type input "10.000"
type input "100.000"
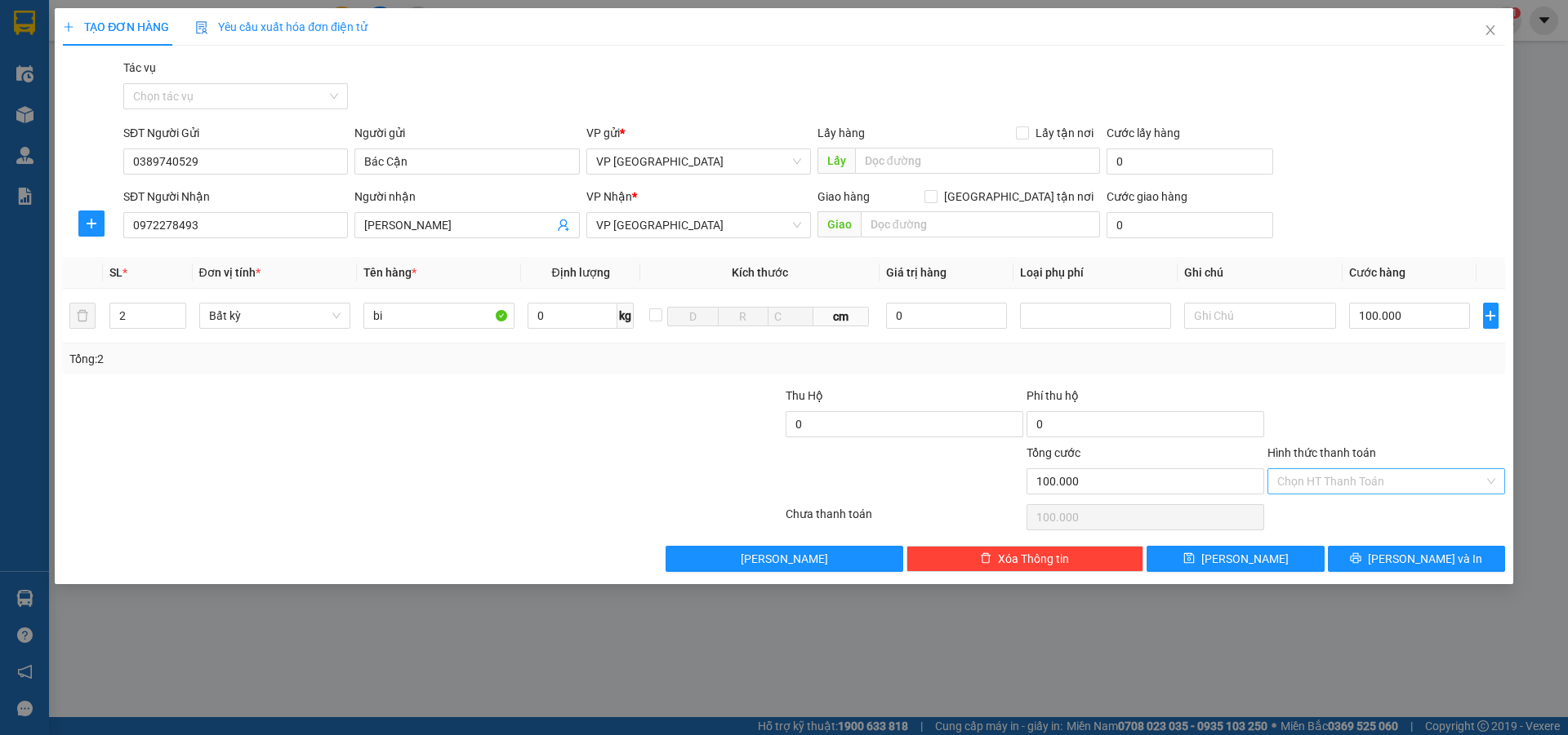
click at [1340, 482] on input "Hình thức thanh toán" at bounding box center [1380, 481] width 206 height 24
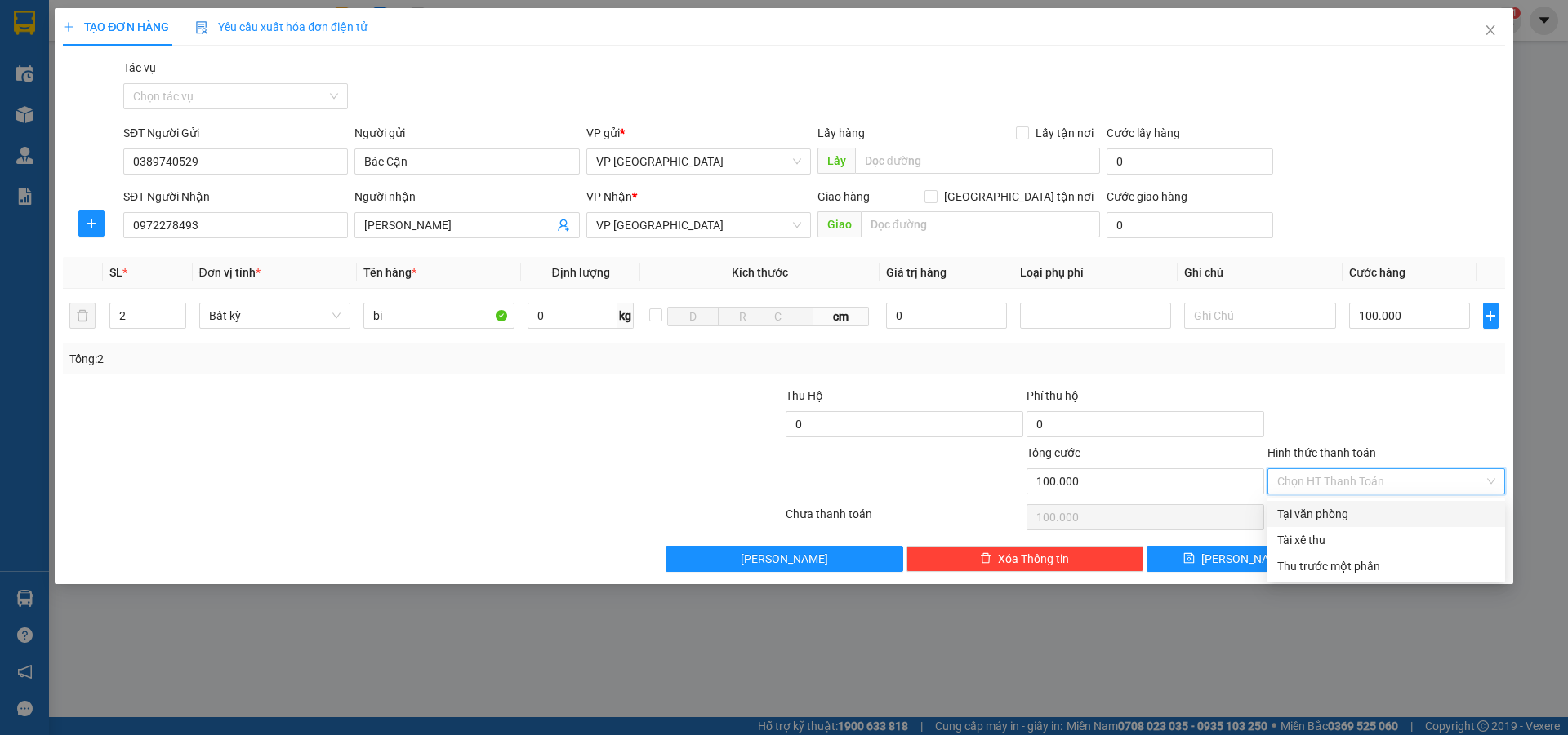
click at [1340, 506] on div "Tại văn phòng" at bounding box center [1386, 515] width 218 height 18
type input "0"
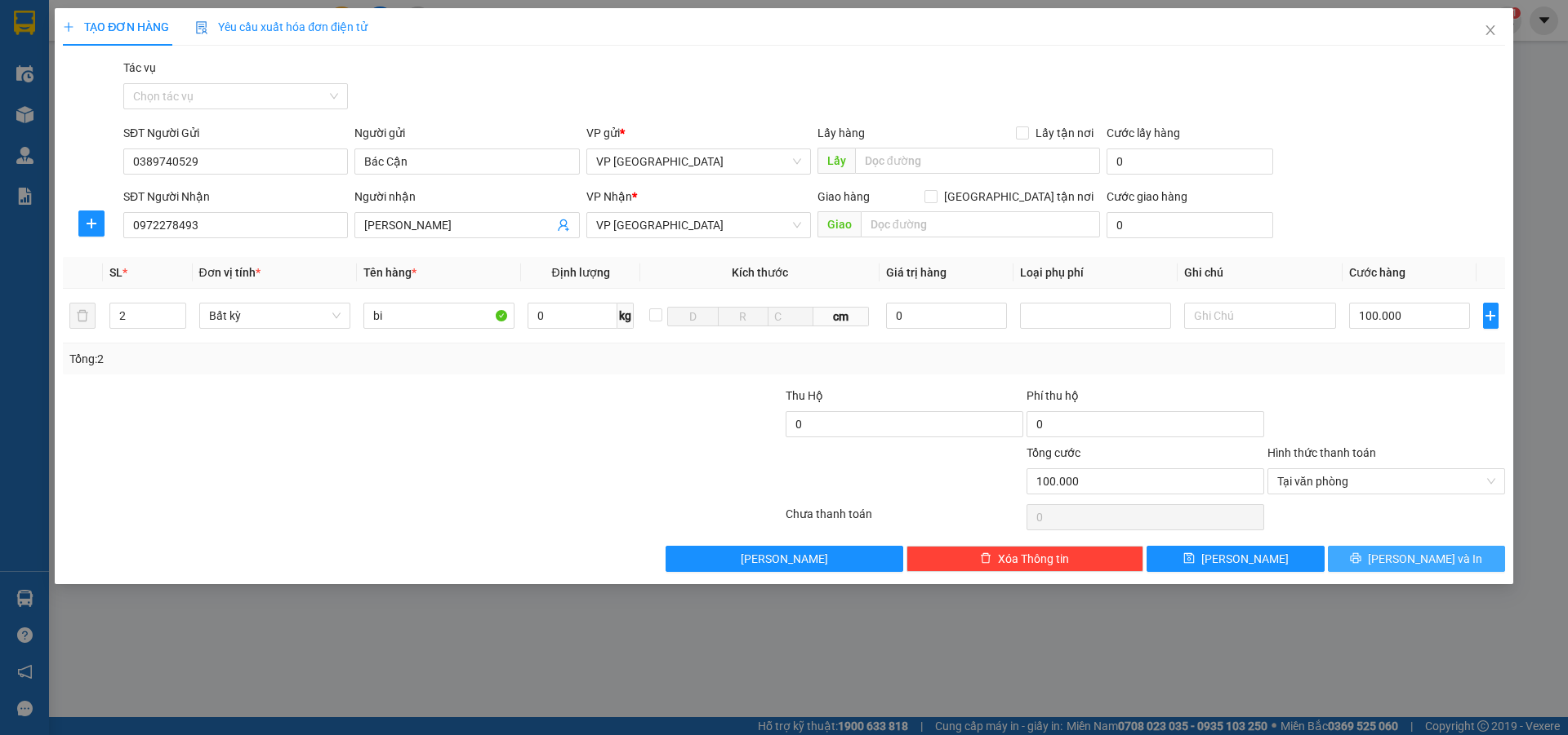
click at [1369, 555] on button "[PERSON_NAME] và In" at bounding box center [1416, 559] width 177 height 26
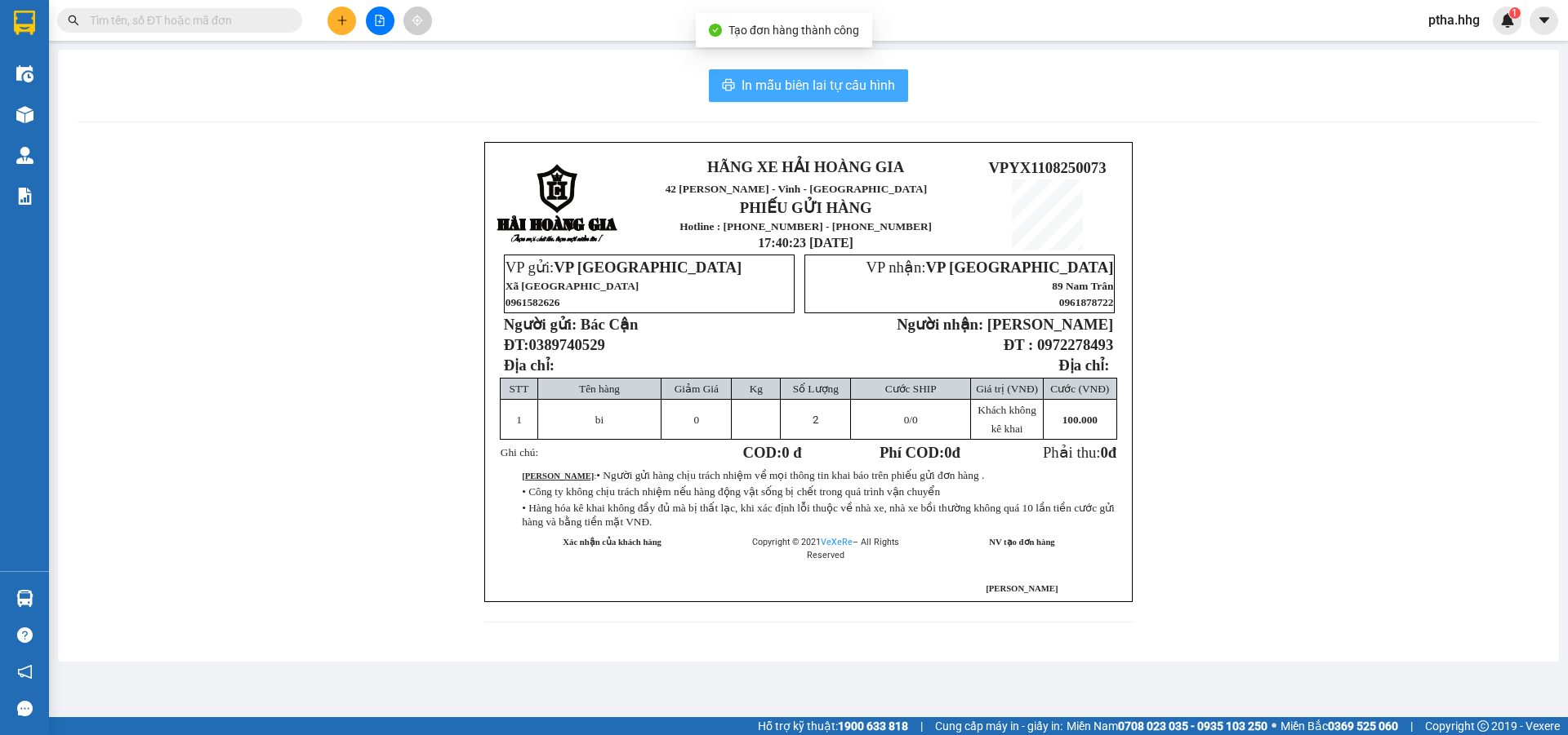
click at [857, 96] on button "In mẫu biên lai tự cấu hình" at bounding box center [809, 85] width 200 height 32
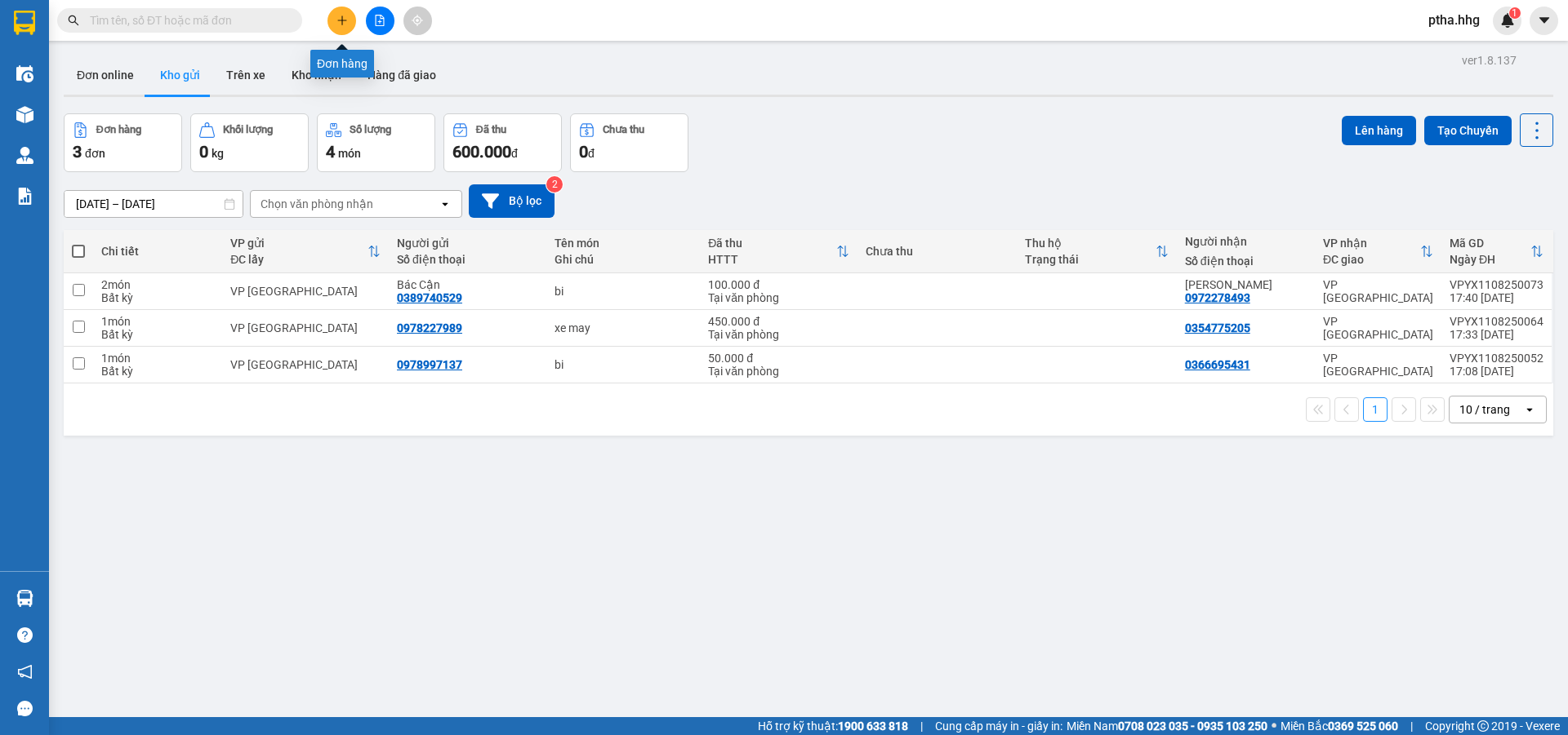
click at [342, 27] on button at bounding box center [342, 21] width 28 height 28
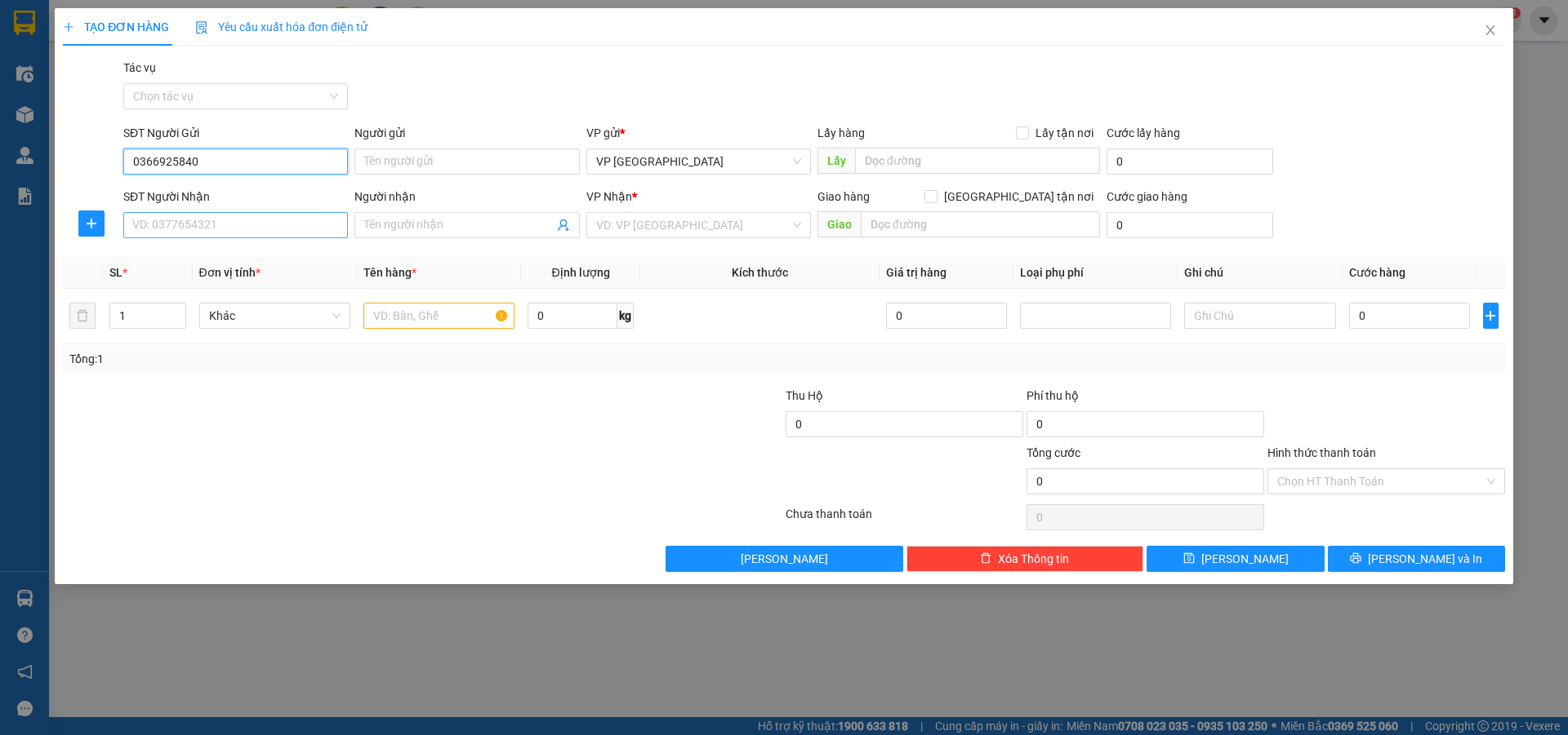
type input "0366925840"
click at [203, 224] on input "SĐT Người Nhận" at bounding box center [235, 224] width 225 height 26
click at [193, 259] on div "0368815797" at bounding box center [235, 258] width 205 height 18
type input "0368815797"
click at [402, 320] on input "text" at bounding box center [439, 315] width 151 height 26
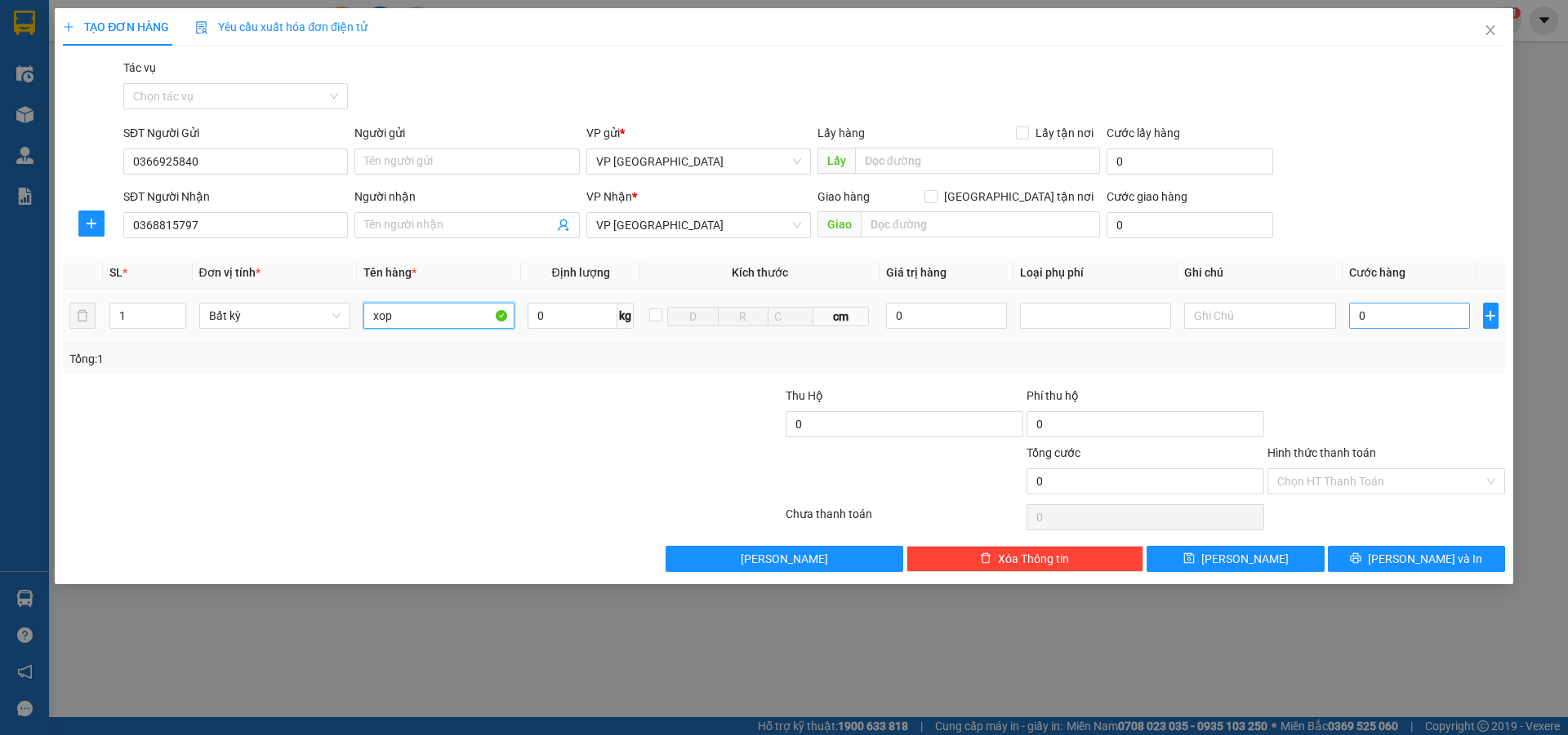
type input "xop"
click at [1386, 318] on input "0" at bounding box center [1410, 315] width 121 height 26
type input "5"
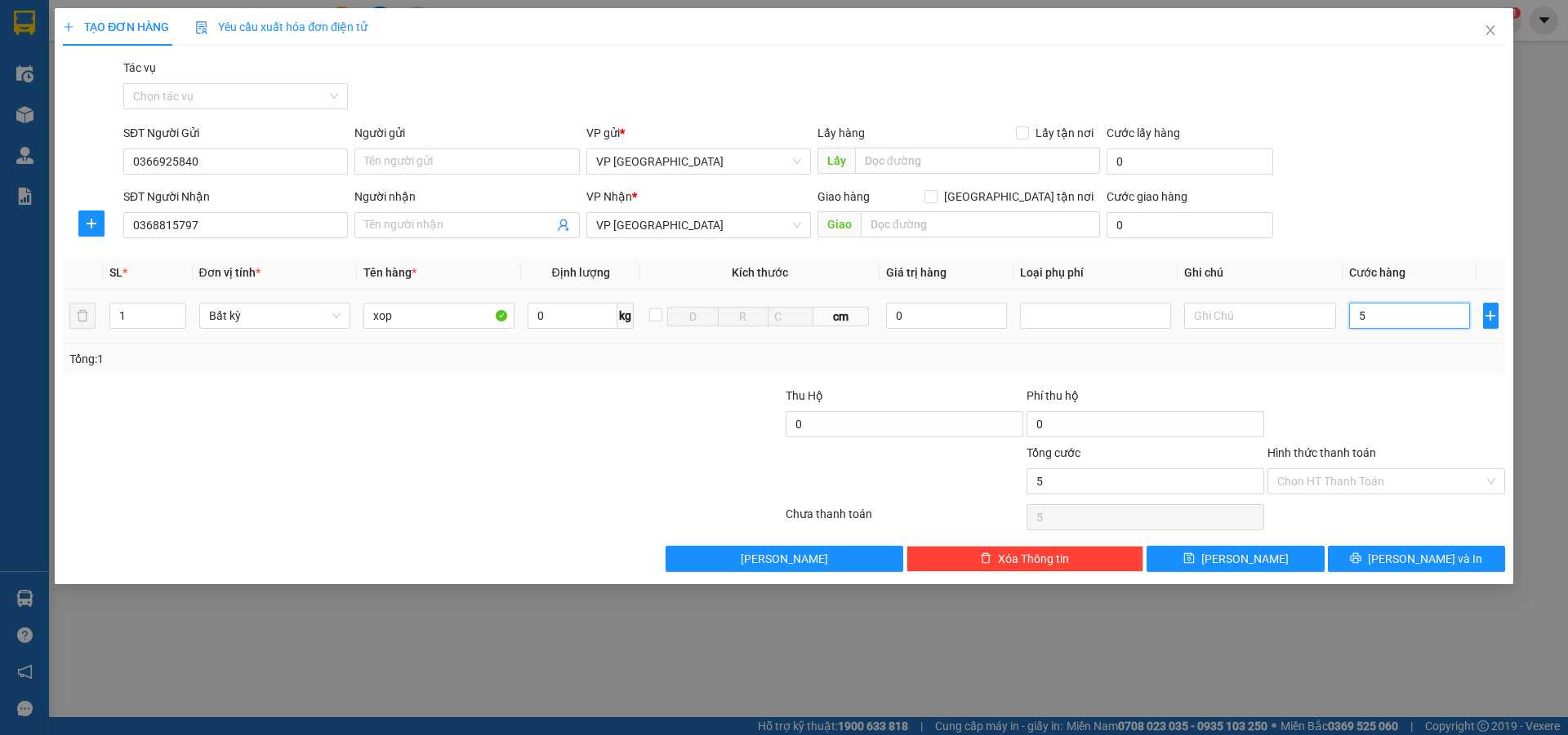
type input "50"
type input "500"
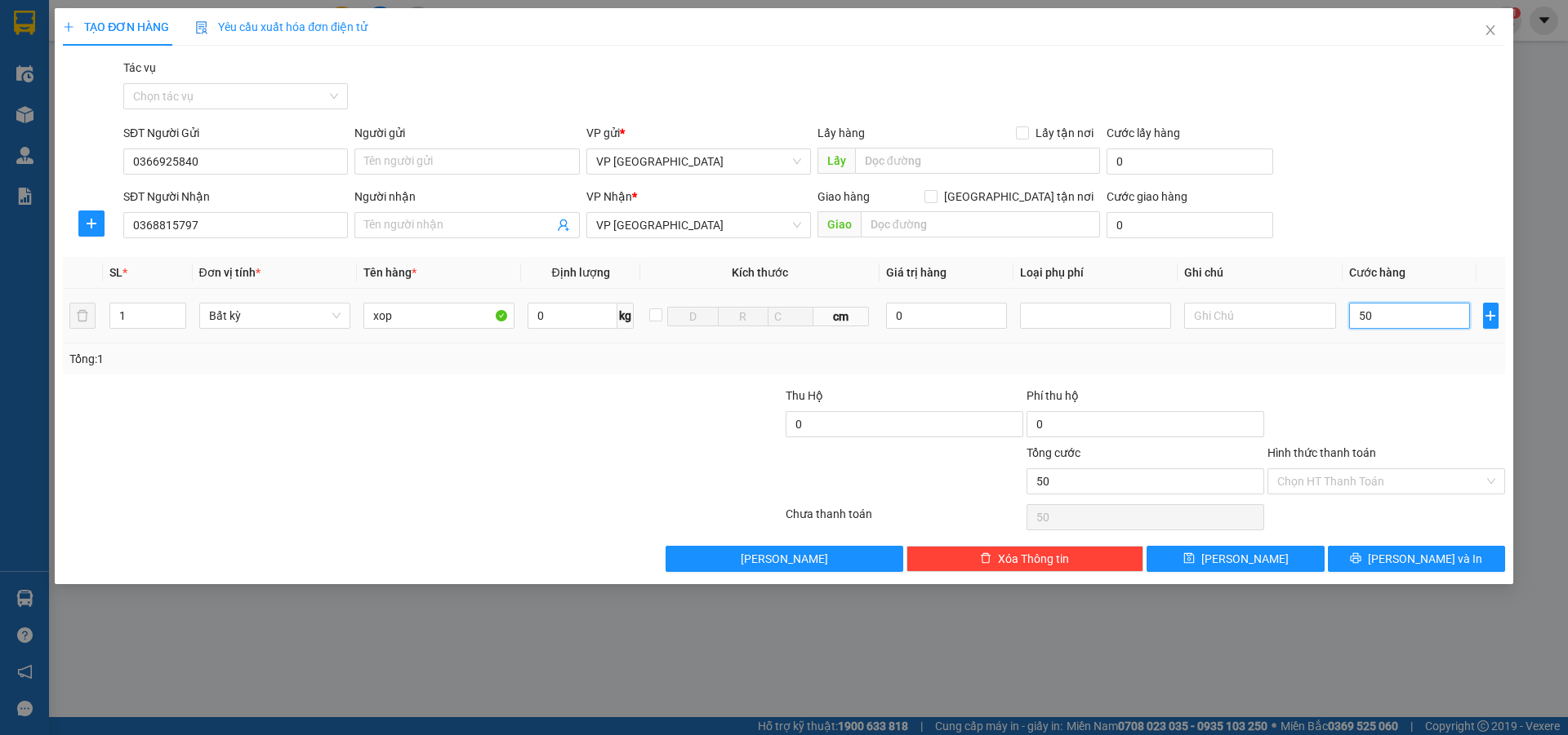
type input "500"
type input "5.000"
type input "50.000"
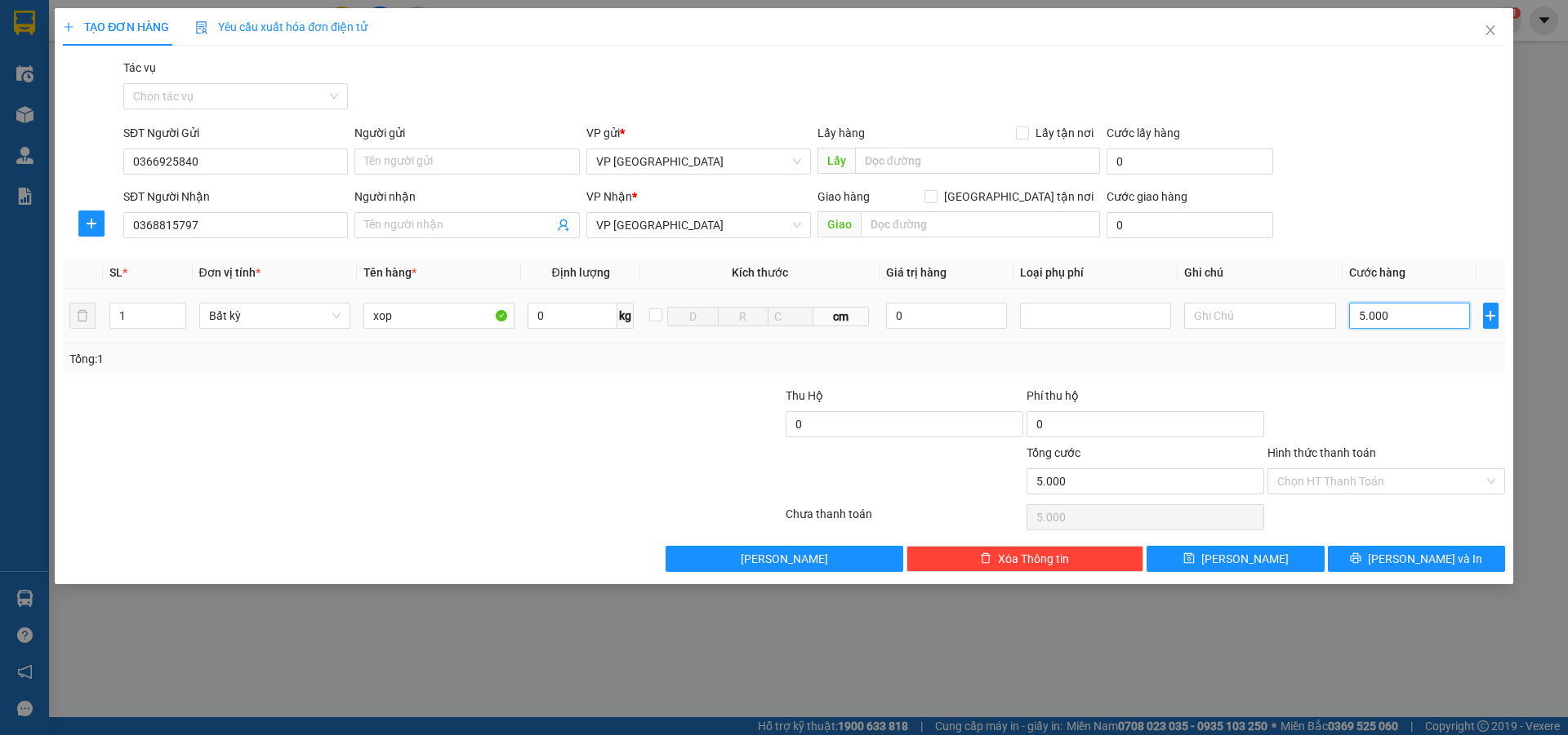
type input "50.000"
click at [1305, 480] on input "Hình thức thanh toán" at bounding box center [1380, 481] width 206 height 24
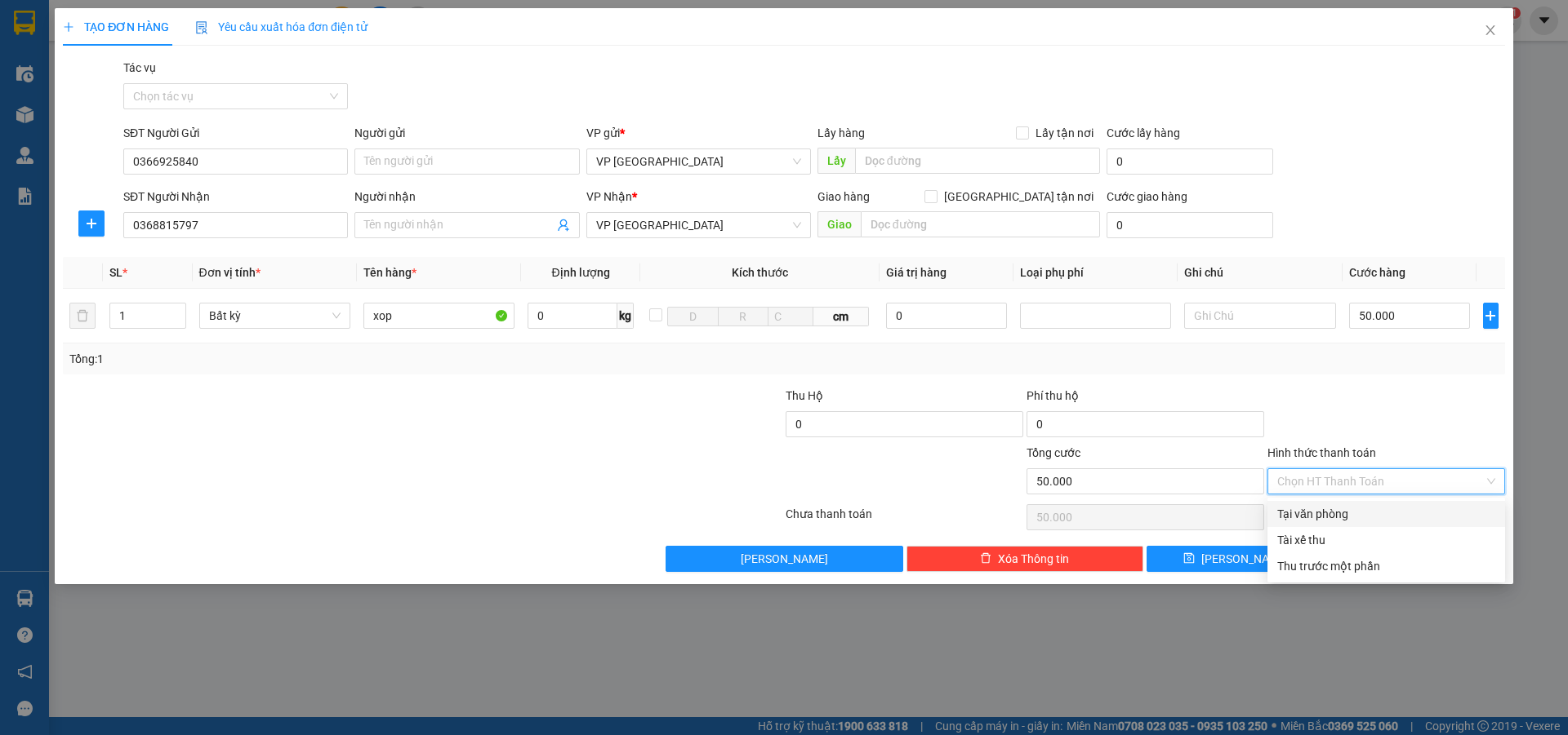
click at [1319, 510] on div "Tại văn phòng" at bounding box center [1386, 515] width 218 height 18
type input "0"
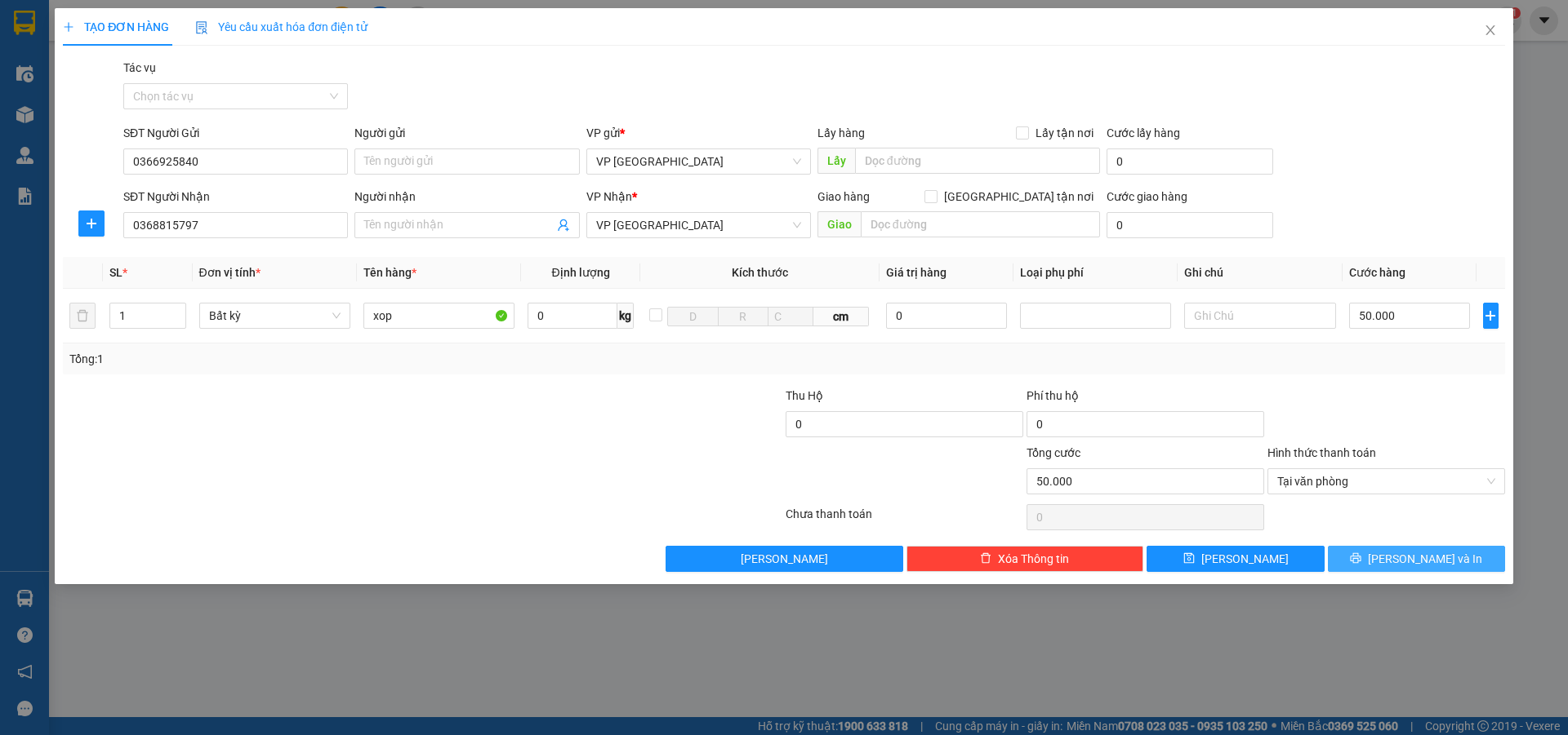
click at [1371, 553] on button "[PERSON_NAME] và In" at bounding box center [1416, 559] width 177 height 26
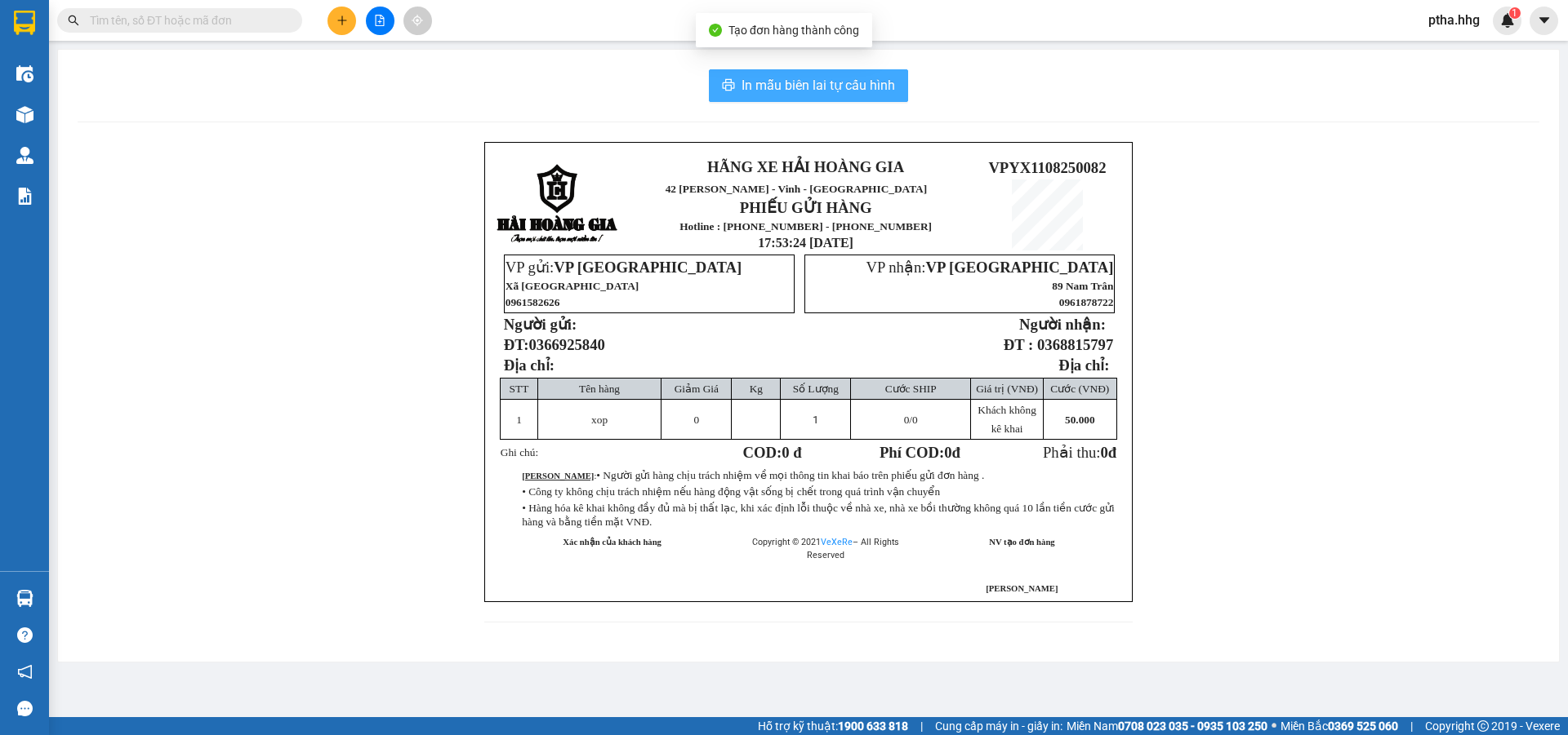
click at [833, 91] on span "In mẫu biên lai tự cấu hình" at bounding box center [818, 85] width 154 height 21
